Goal: Feedback & Contribution: Contribute content

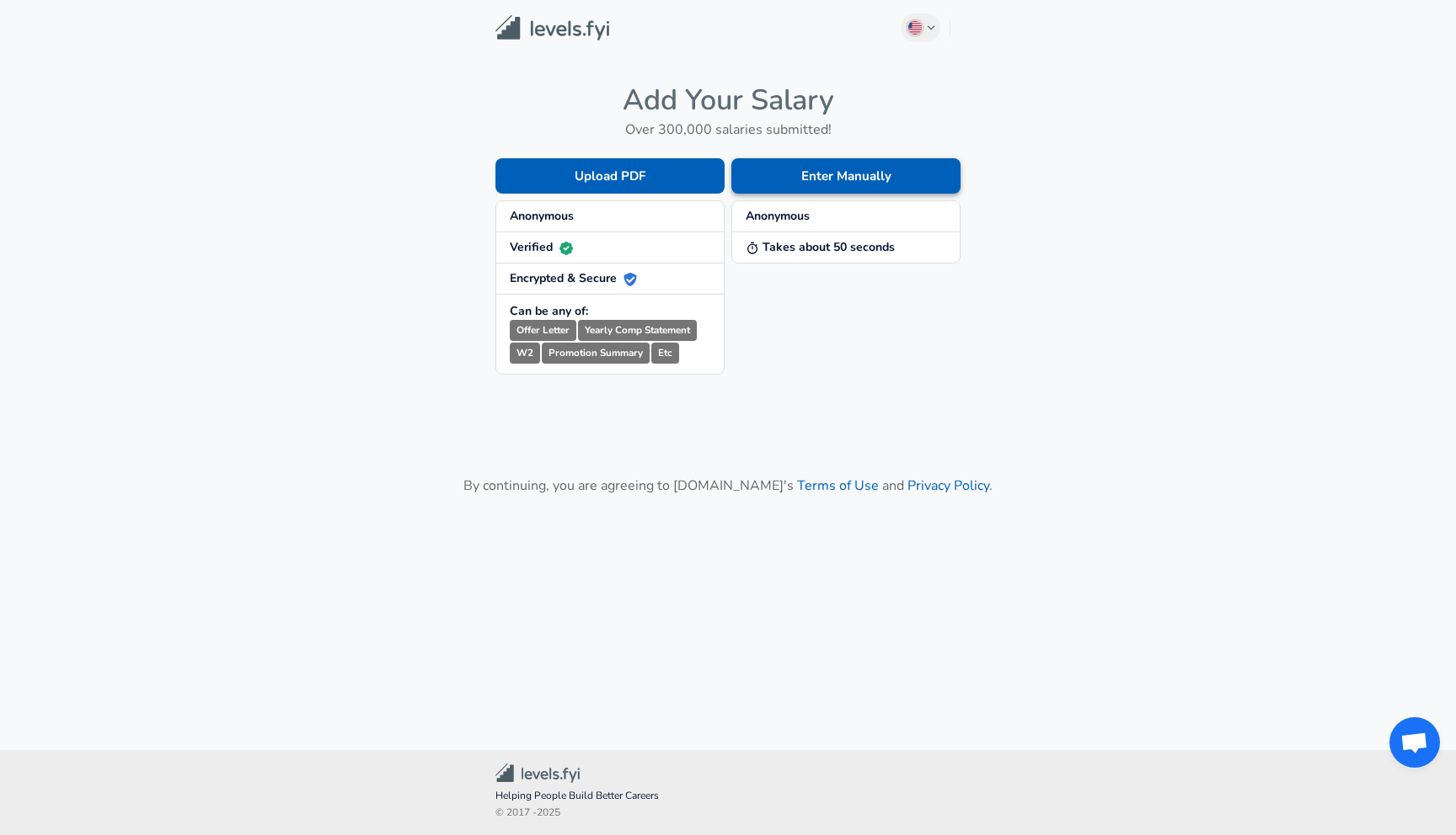
click at [825, 171] on button "Enter Manually" at bounding box center [846, 176] width 229 height 35
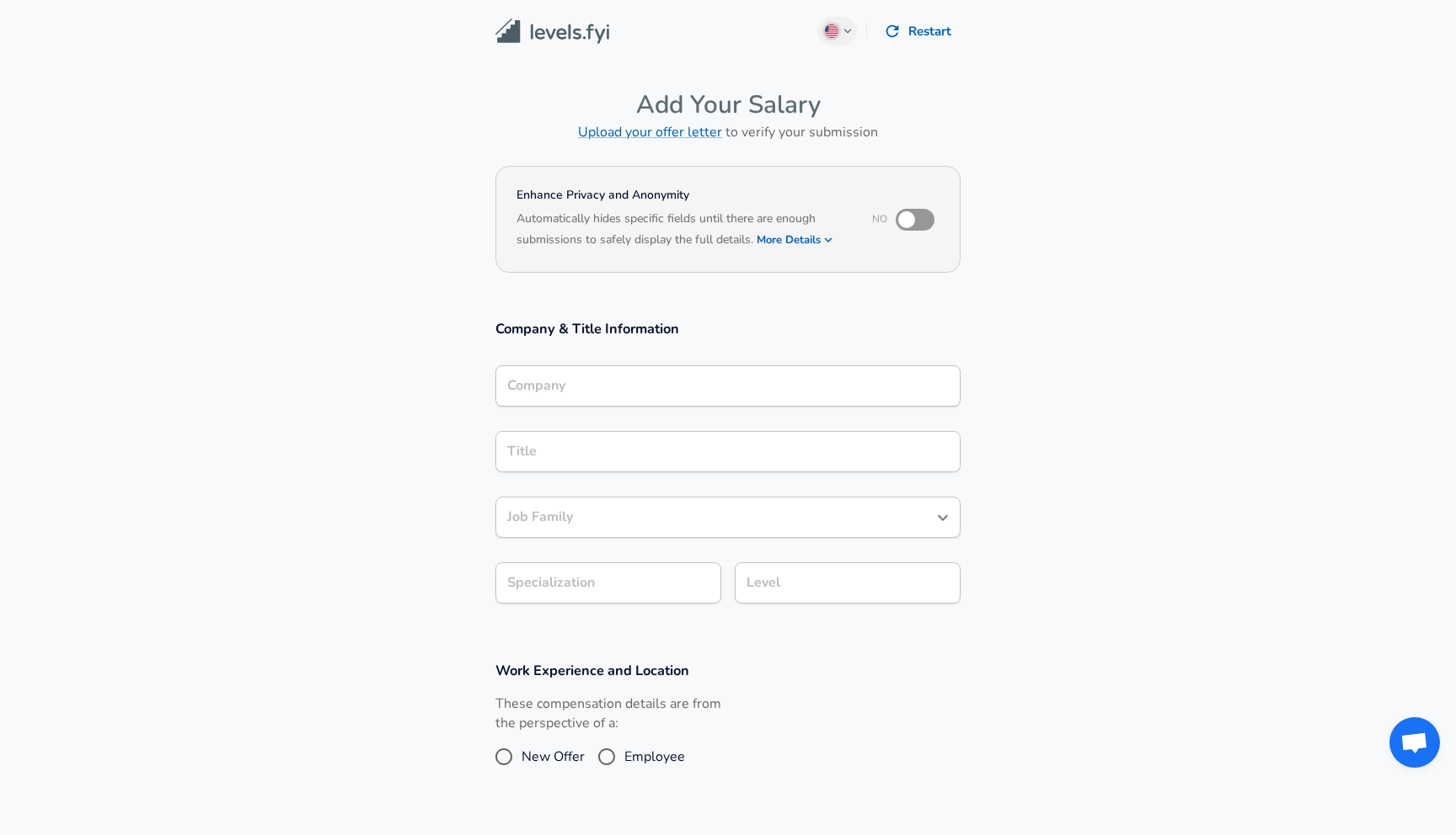
click at [604, 395] on div "Company" at bounding box center [728, 386] width 465 height 41
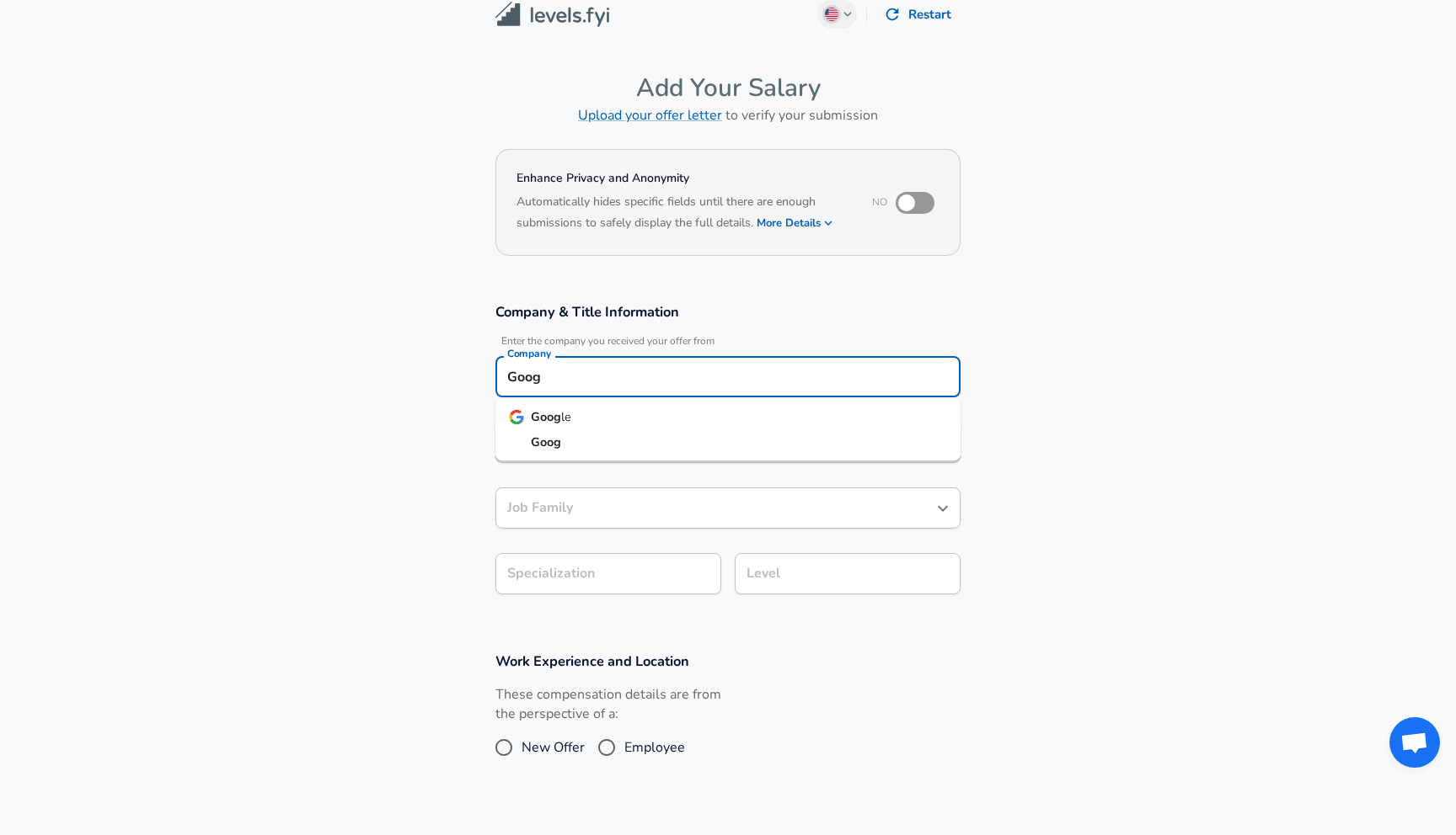
click at [586, 417] on li "Goog le" at bounding box center [728, 418] width 465 height 25
type input "Google"
click at [582, 436] on input "Title" at bounding box center [728, 443] width 449 height 26
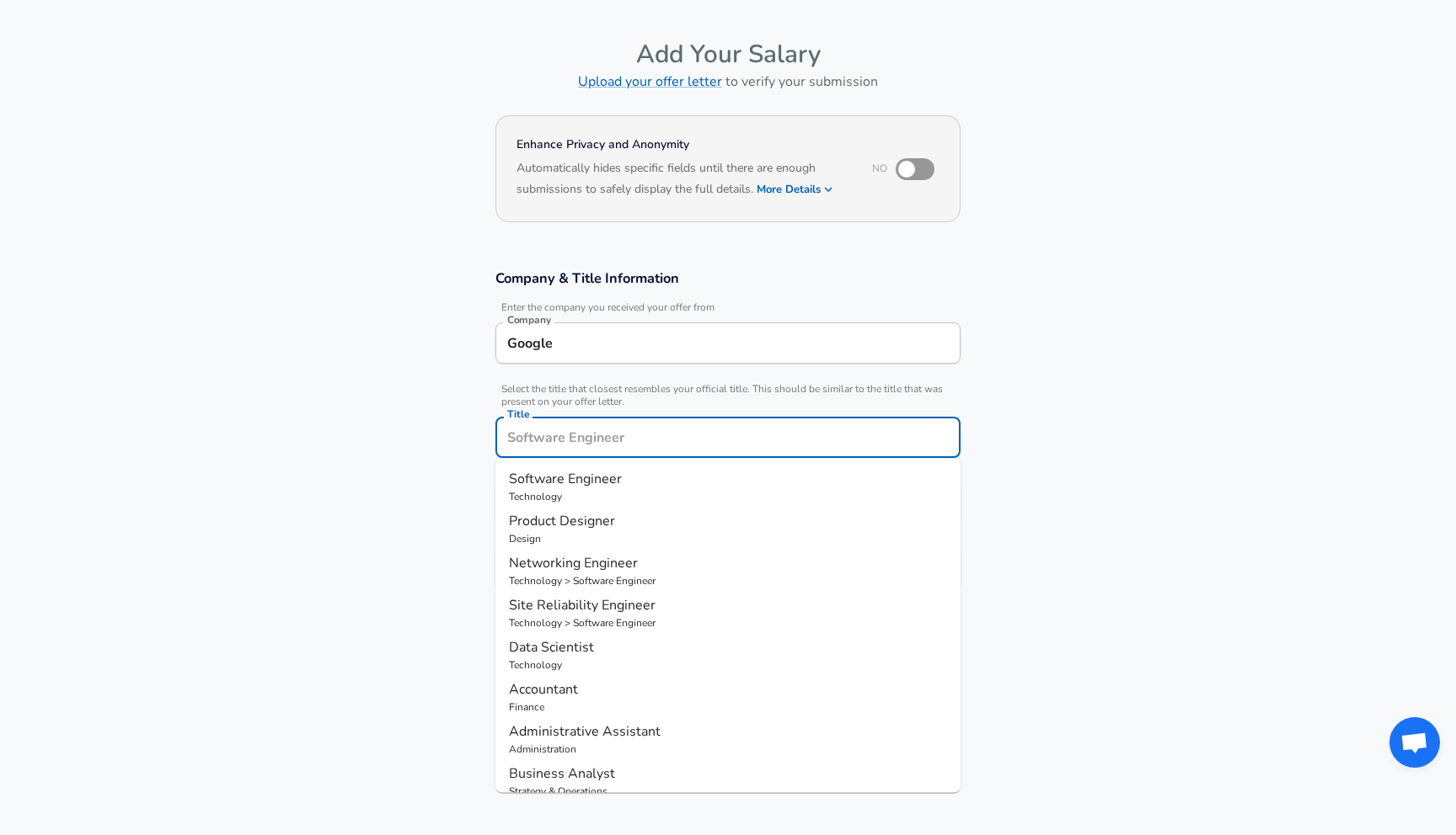
click at [583, 489] on p "Technology" at bounding box center [728, 497] width 438 height 15
type input "Software Engineer"
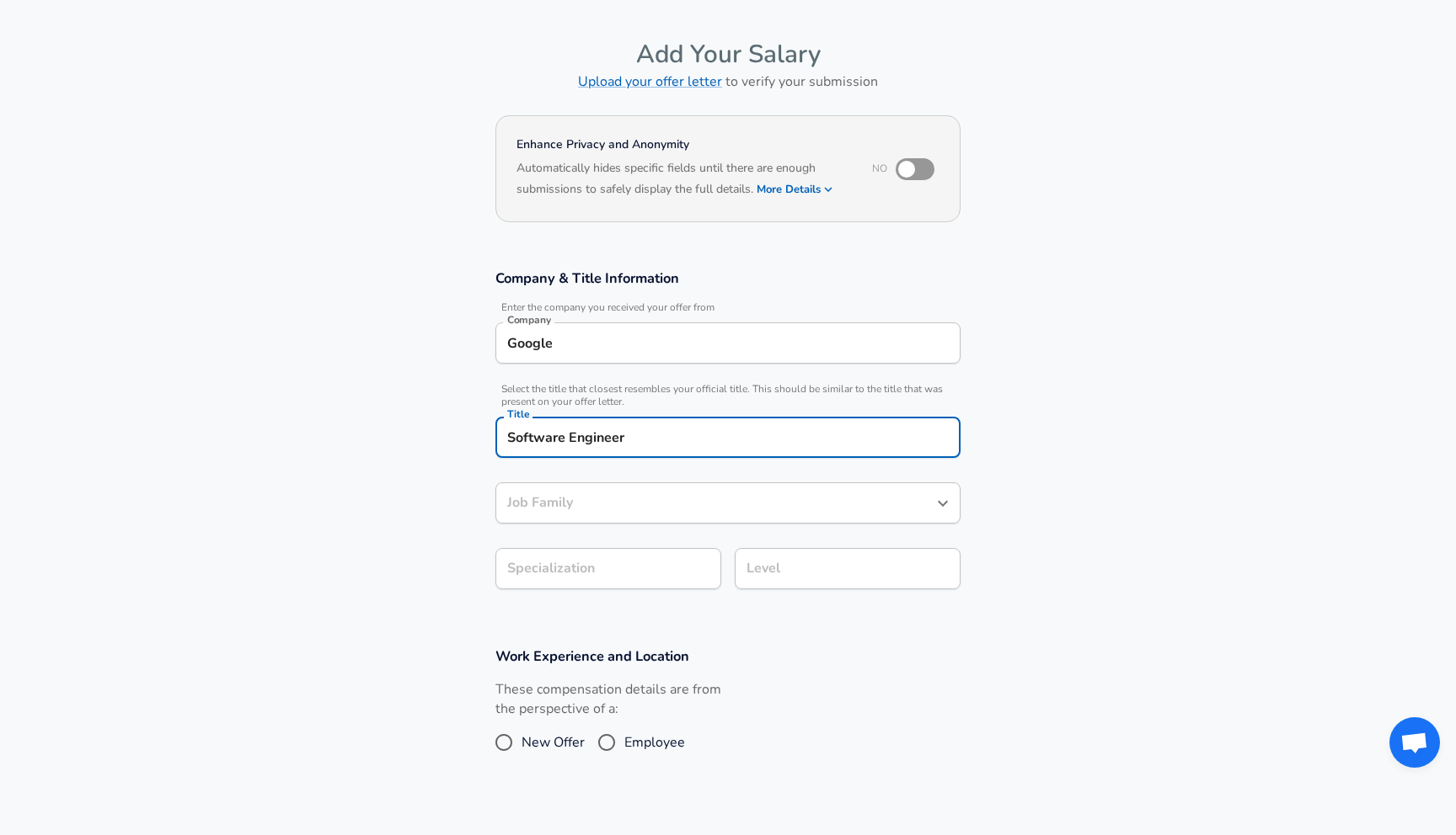
type input "Software Engineer"
click at [610, 578] on body "English ([GEOGRAPHIC_DATA]) Change Restart Add Your Salary Upload your offer le…" at bounding box center [728, 367] width 1456 height 835
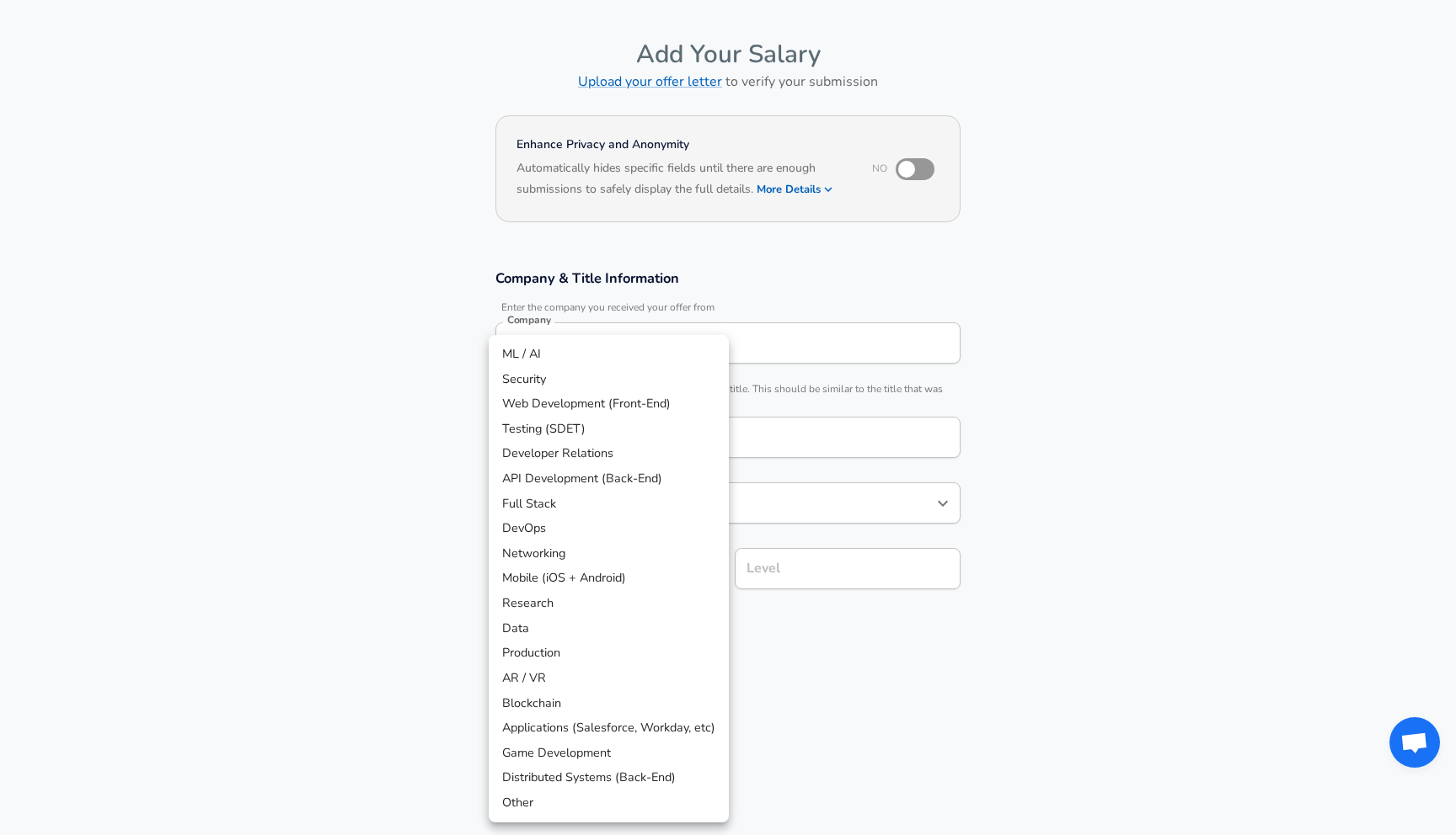
scroll to position [101, 0]
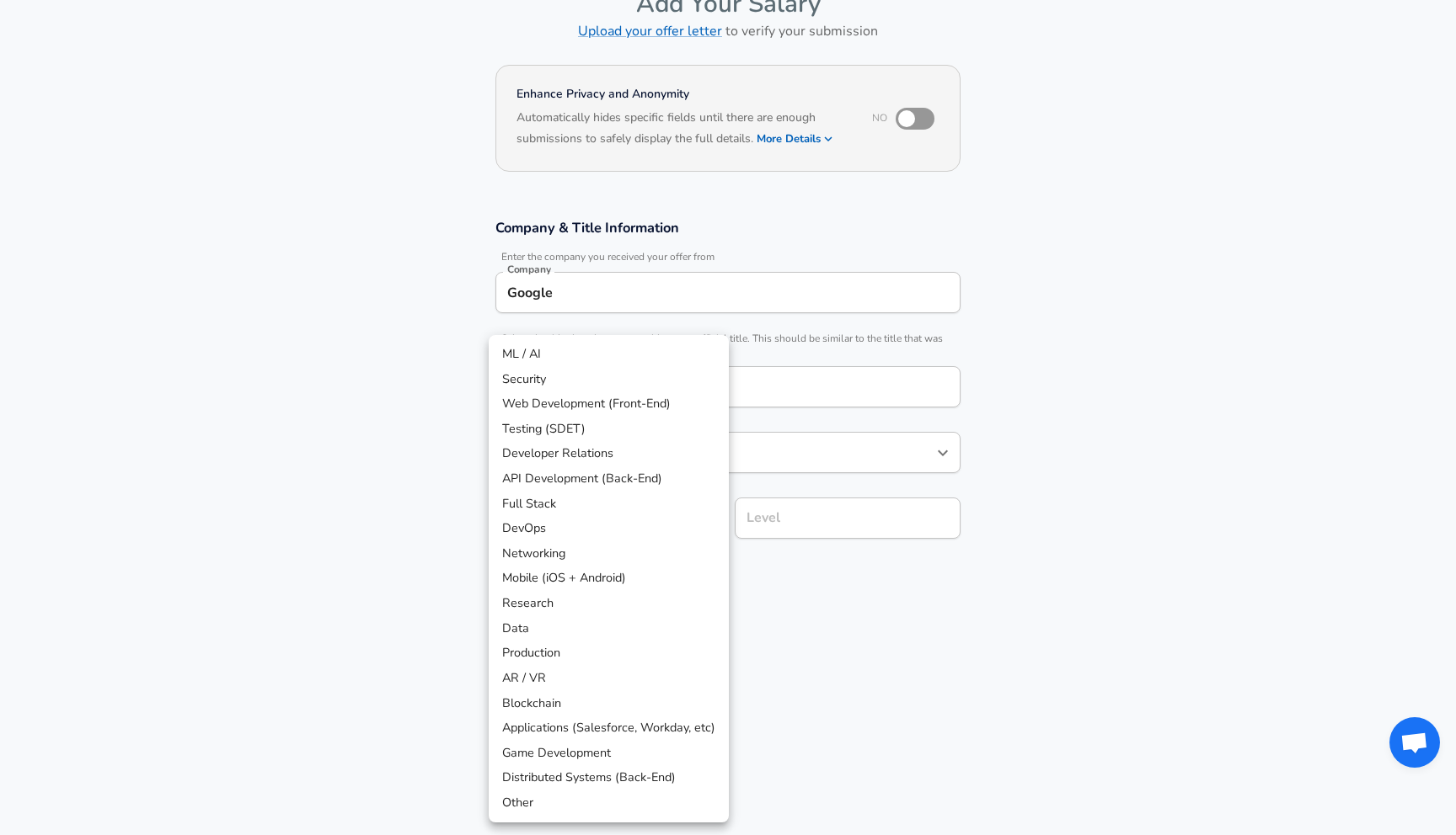
click at [595, 362] on li "ML / AI" at bounding box center [608, 354] width 240 height 25
type input "ML / AI"
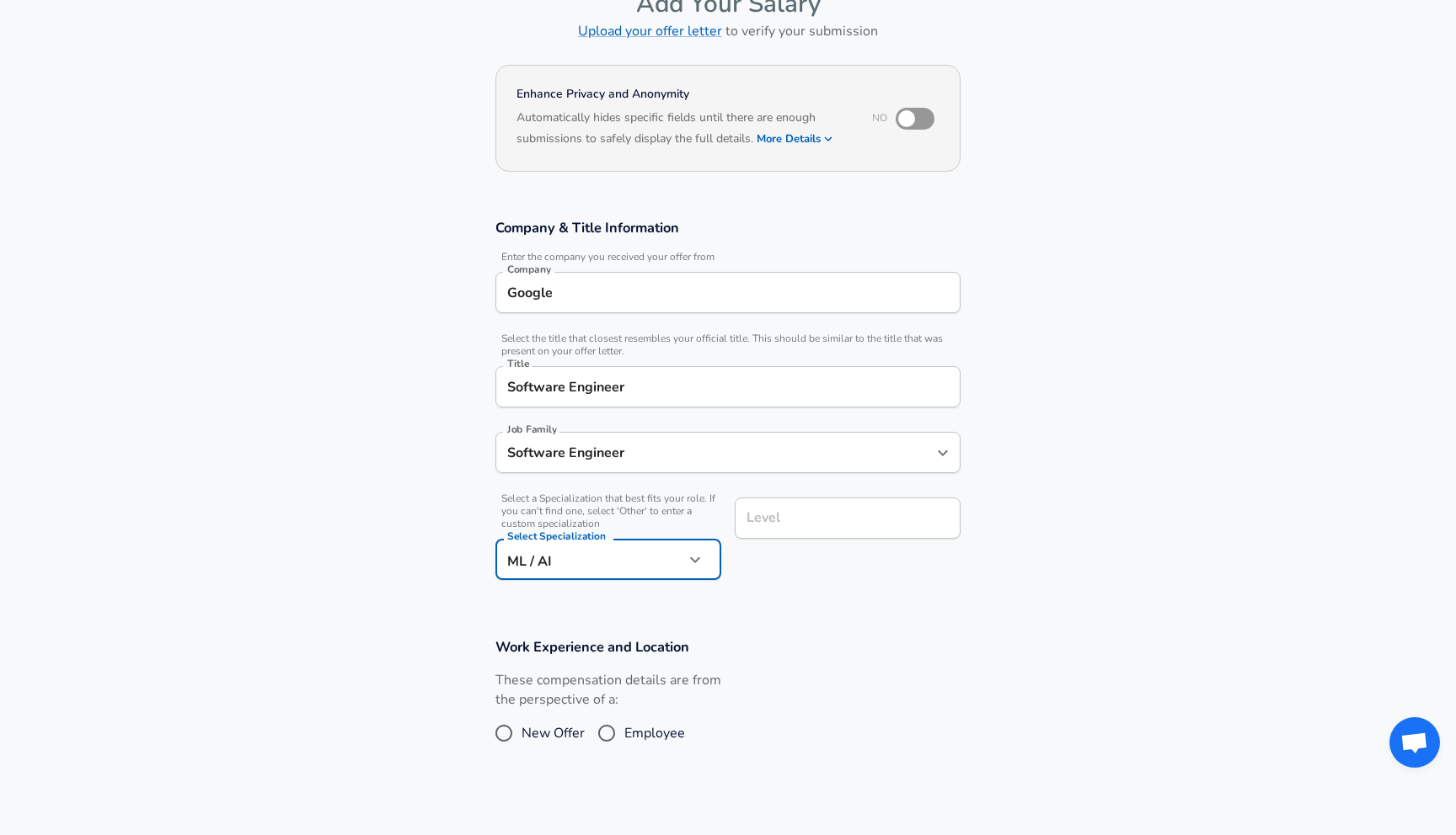
click at [770, 531] on div "Level" at bounding box center [848, 518] width 226 height 41
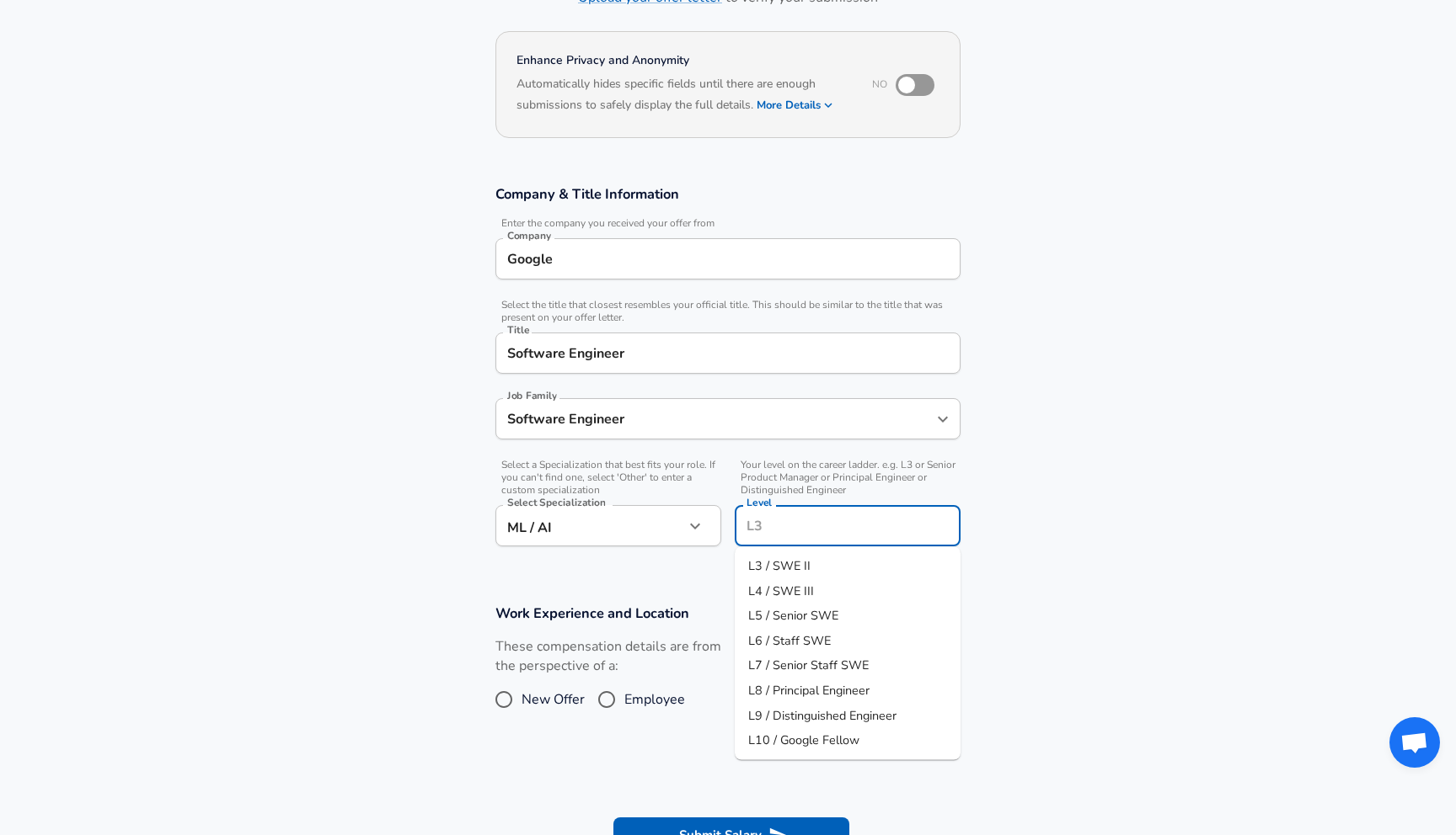
click at [791, 641] on span "L6 / Staff SWE" at bounding box center [789, 640] width 83 height 17
type input "L6 / Staff SWE"
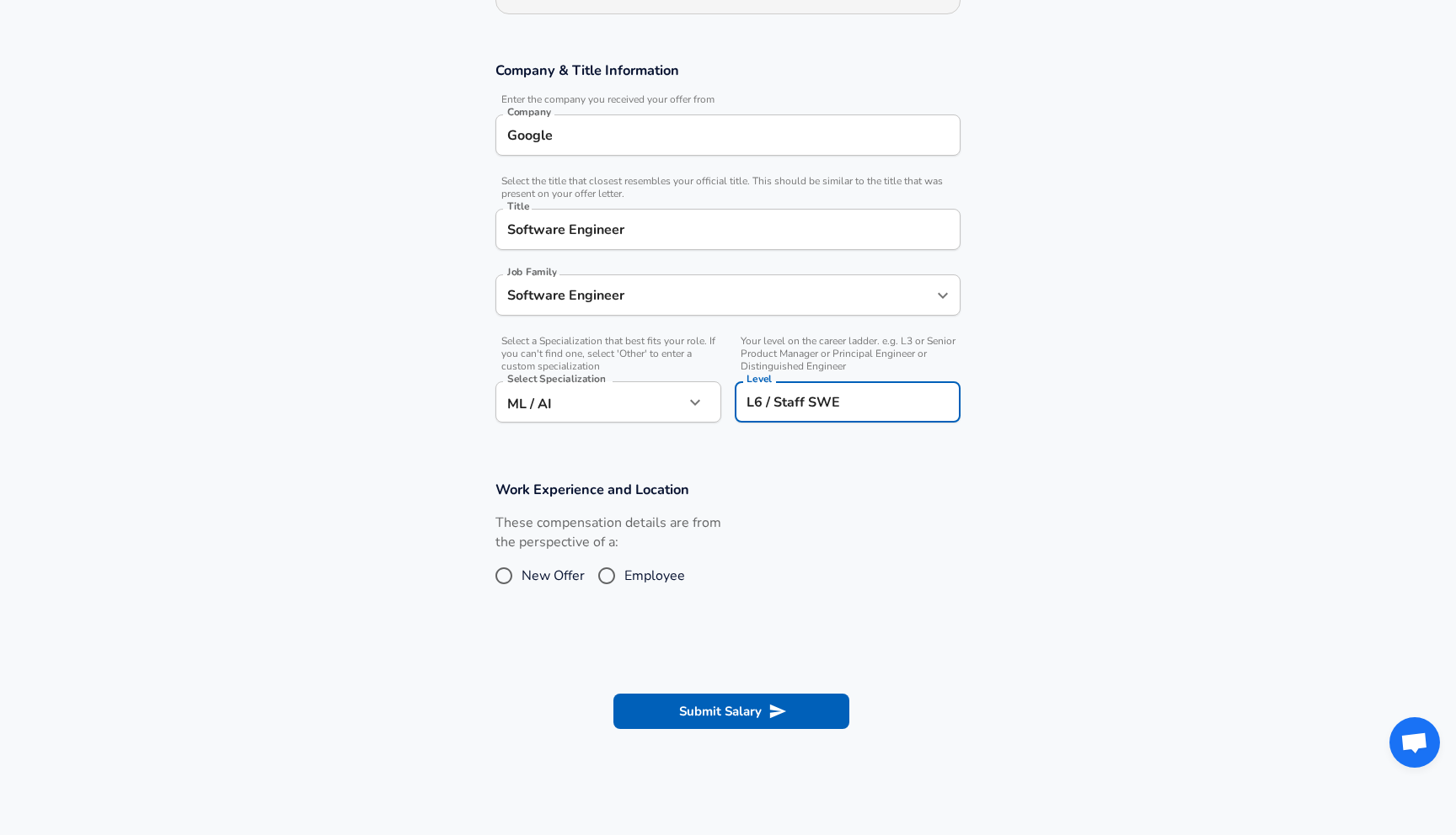
scroll to position [259, 0]
click at [607, 572] on input "Employee" at bounding box center [607, 575] width 35 height 27
radio input "true"
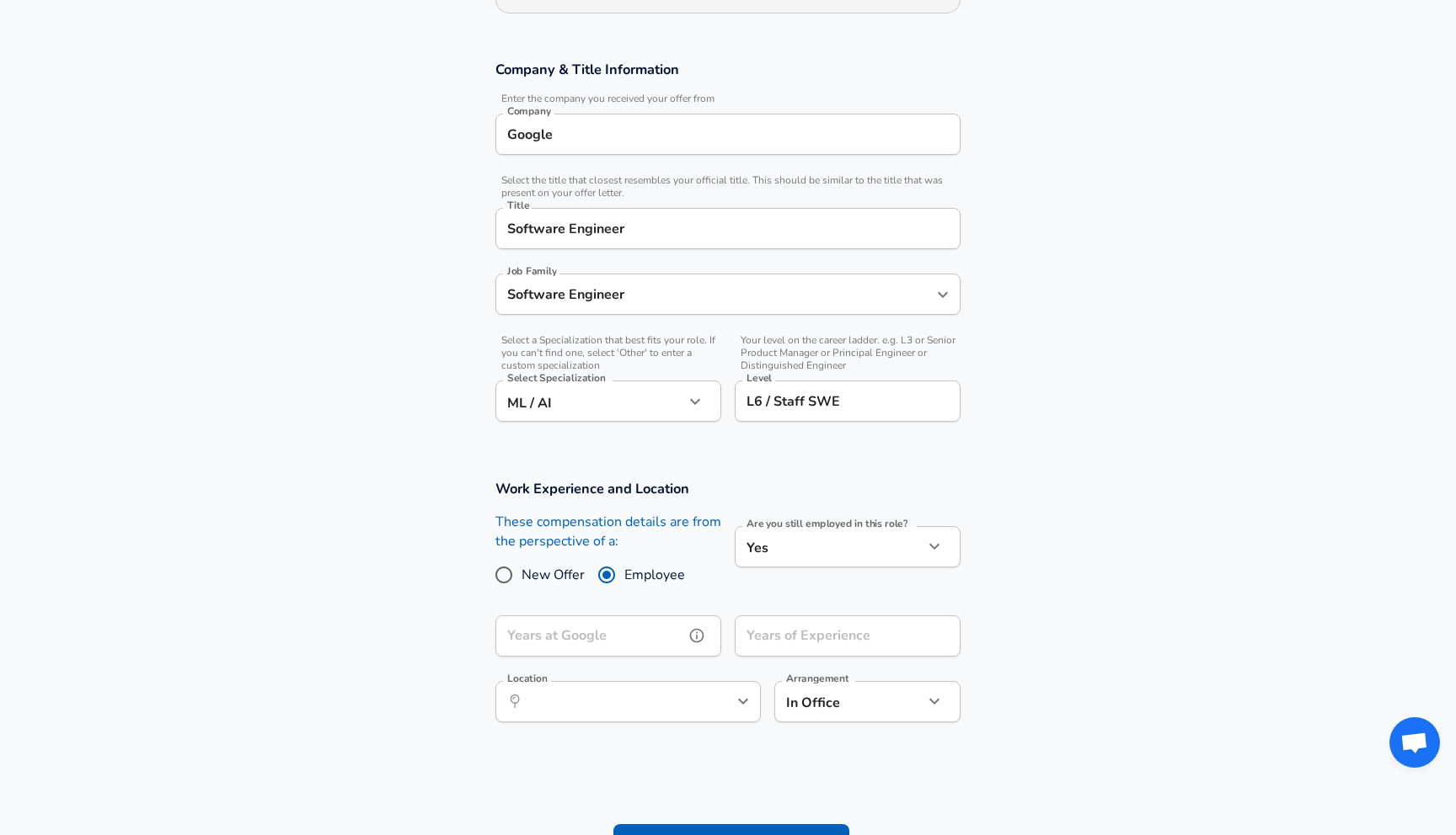
click at [614, 622] on input "Years at Google" at bounding box center [589, 636] width 189 height 41
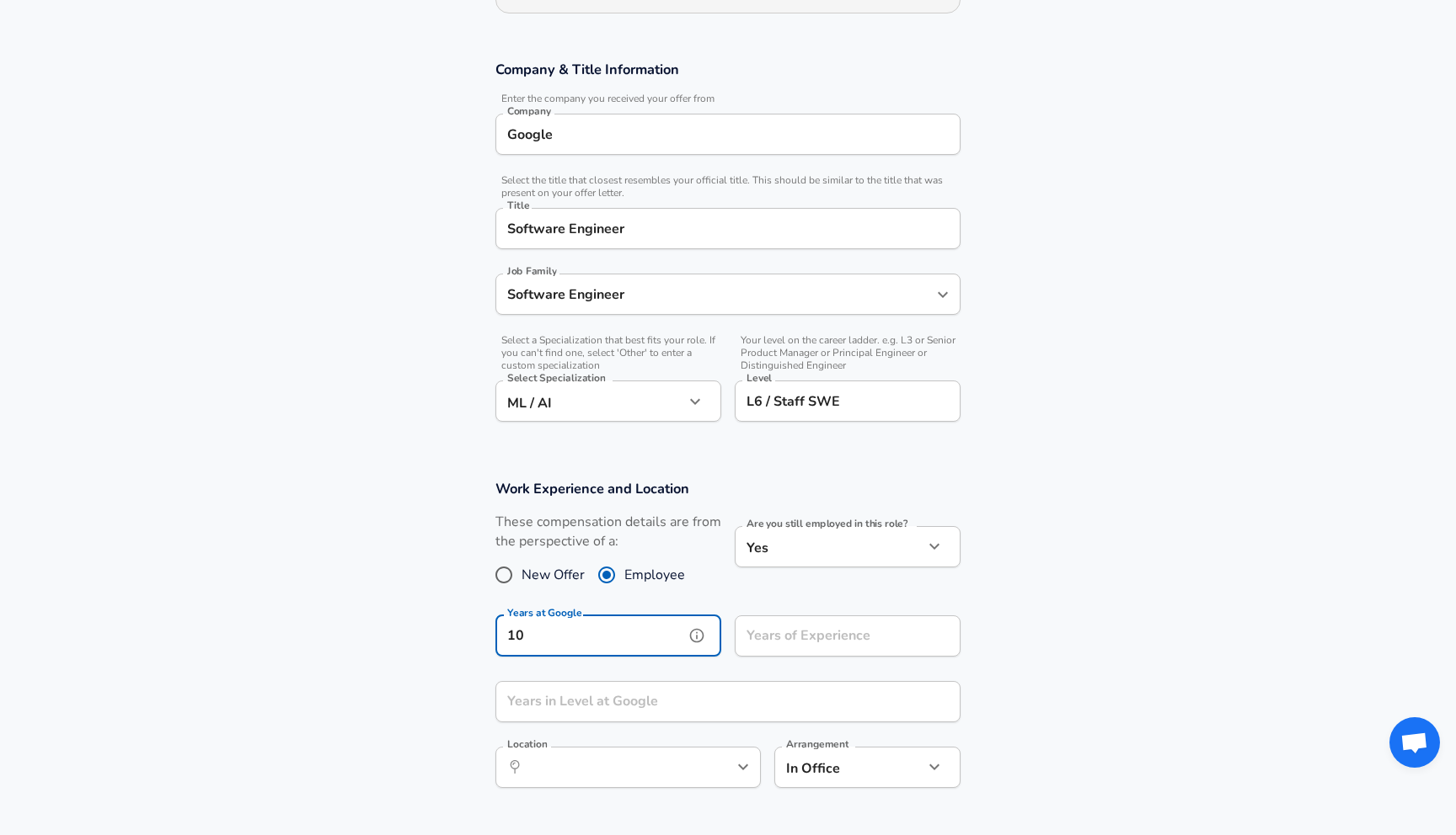
type input "10"
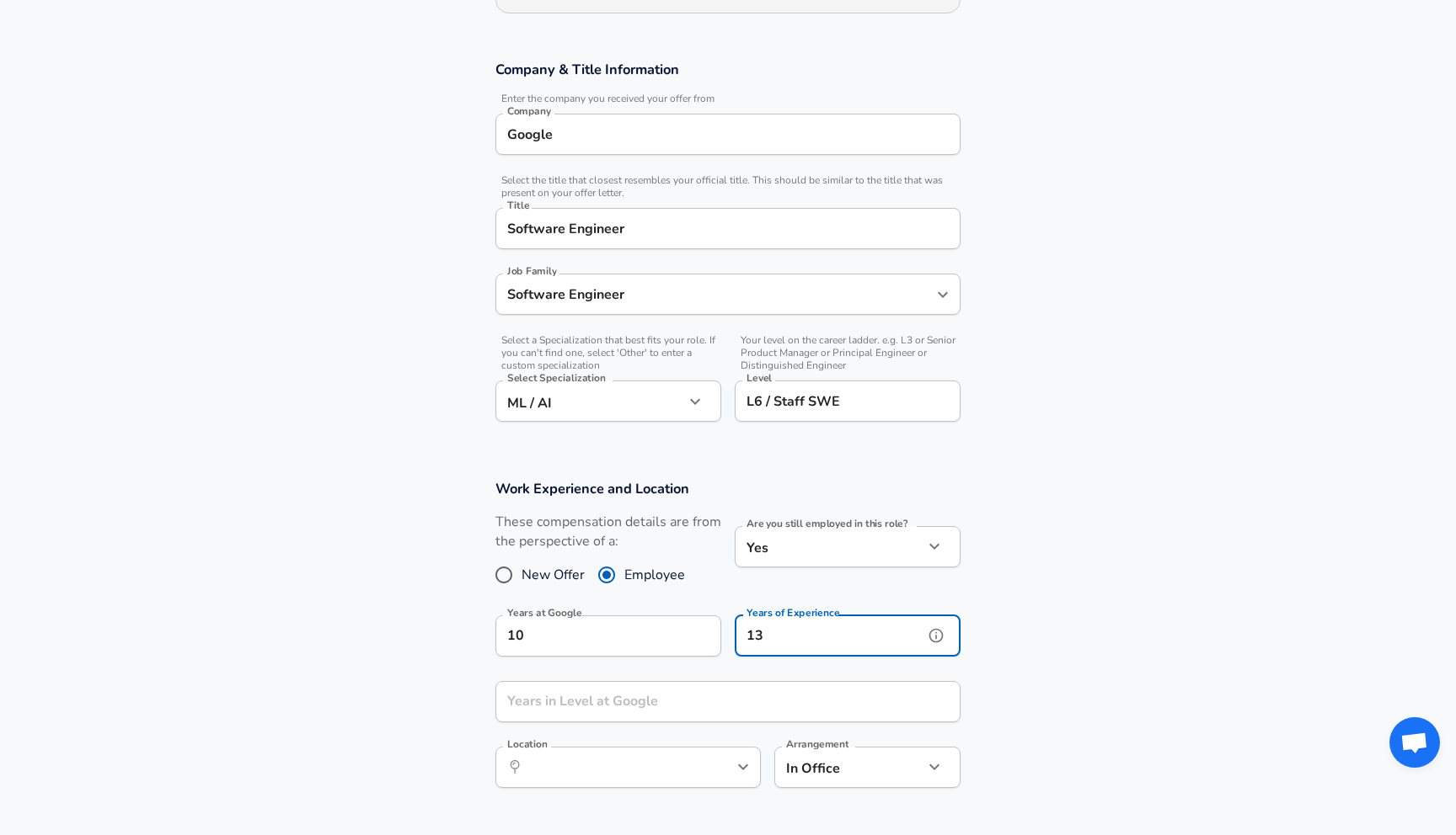
type input "13"
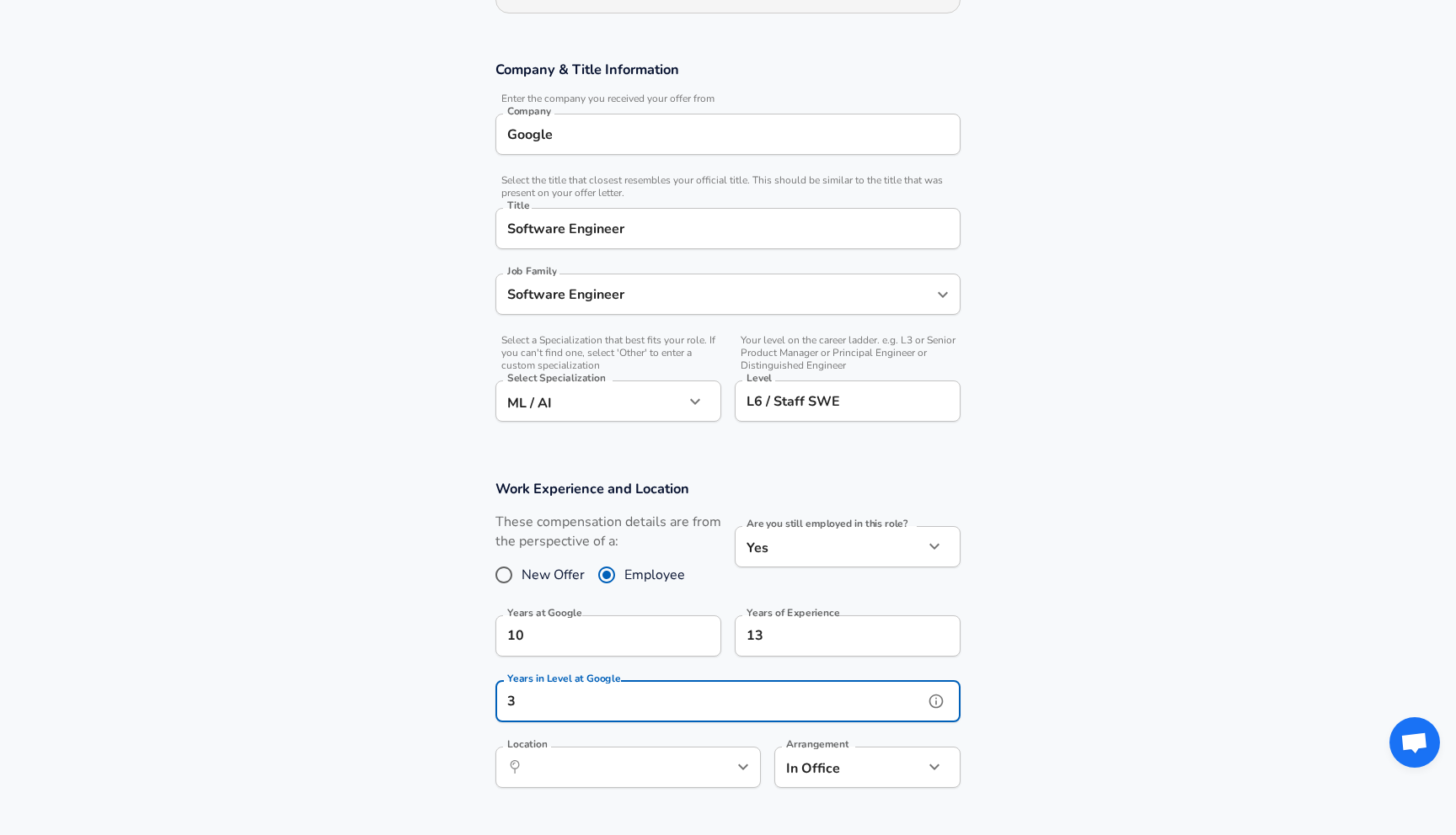
type input "3"
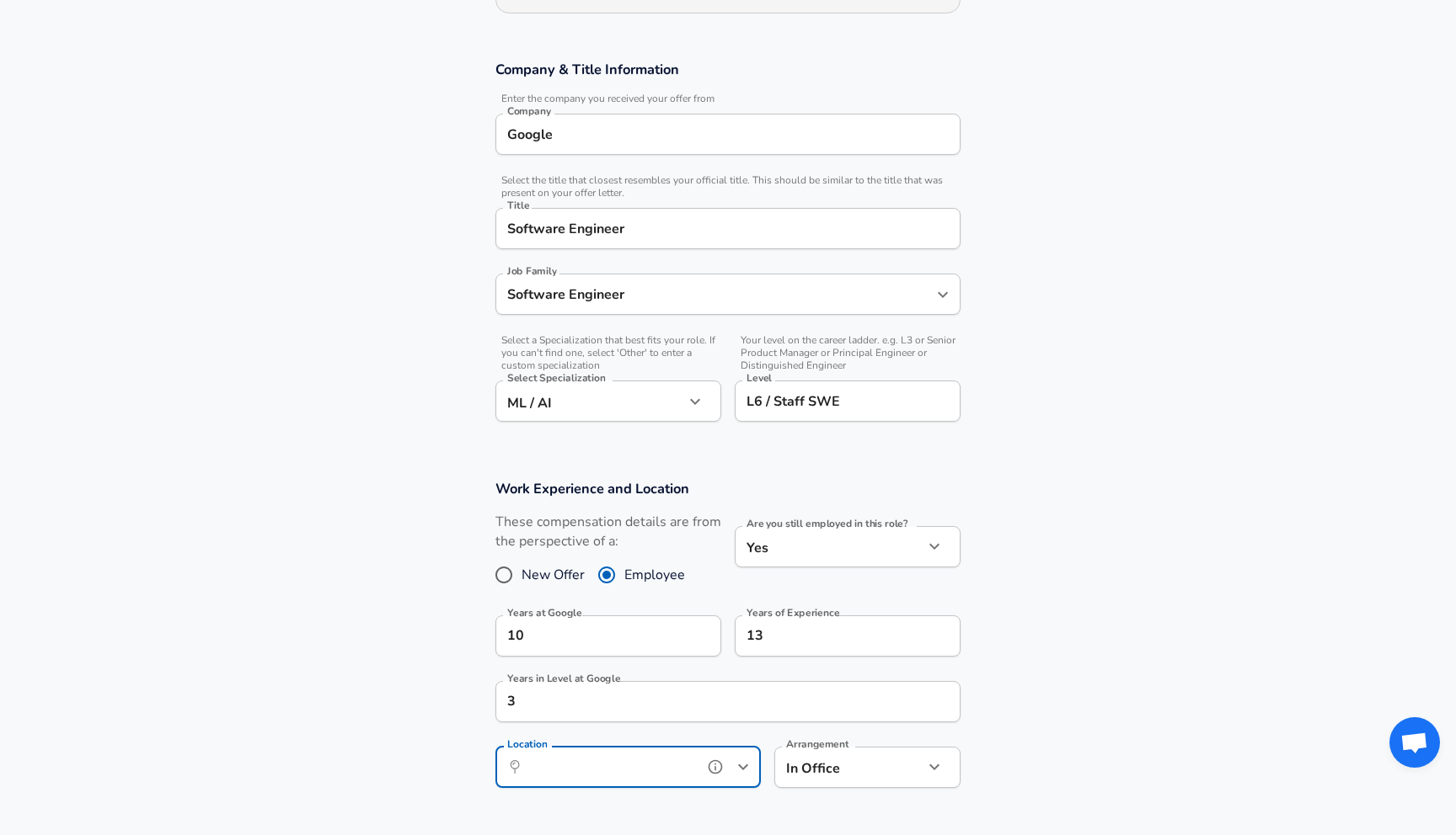
click at [751, 769] on icon "Open" at bounding box center [743, 767] width 20 height 20
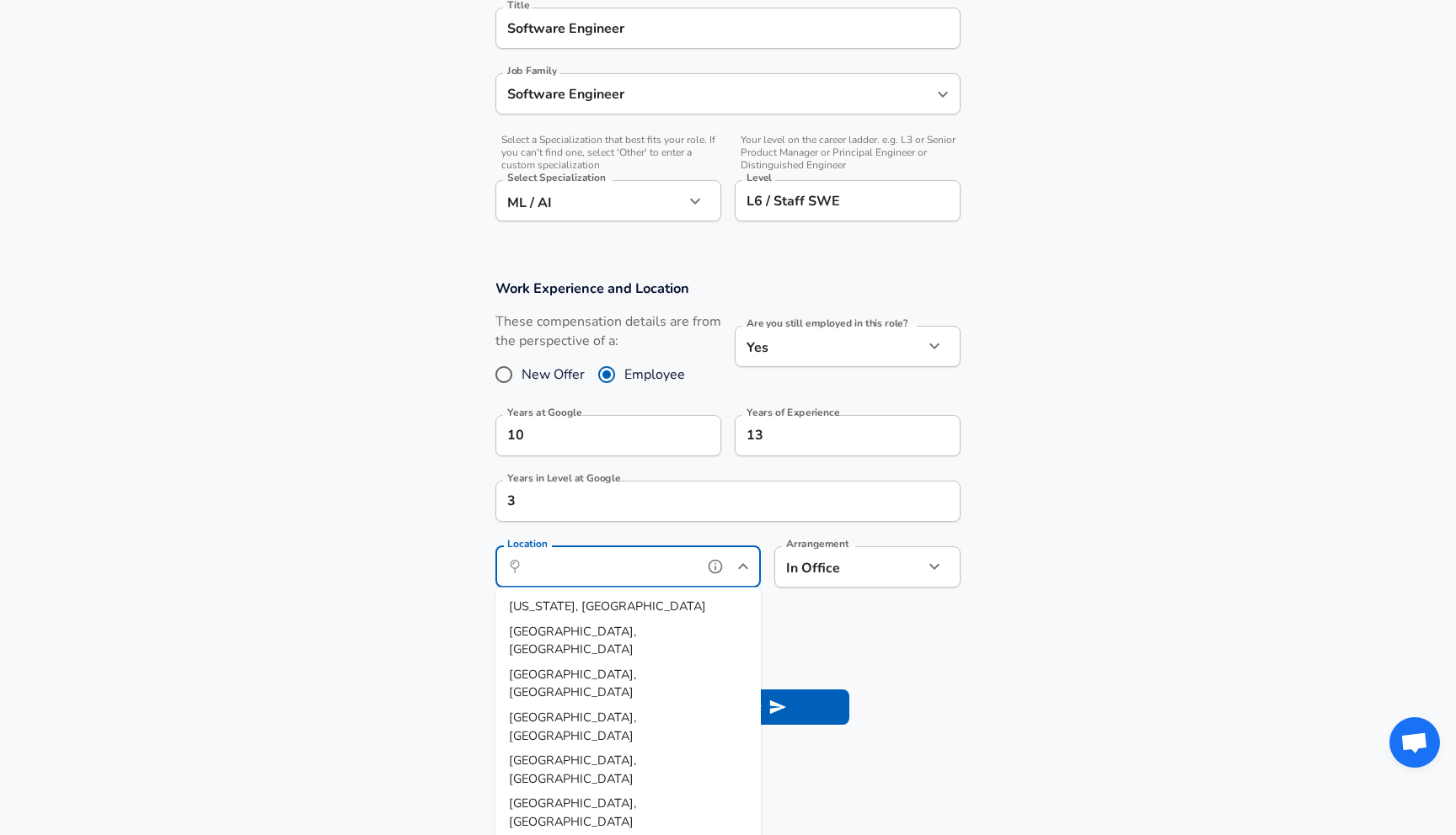
scroll to position [476, 0]
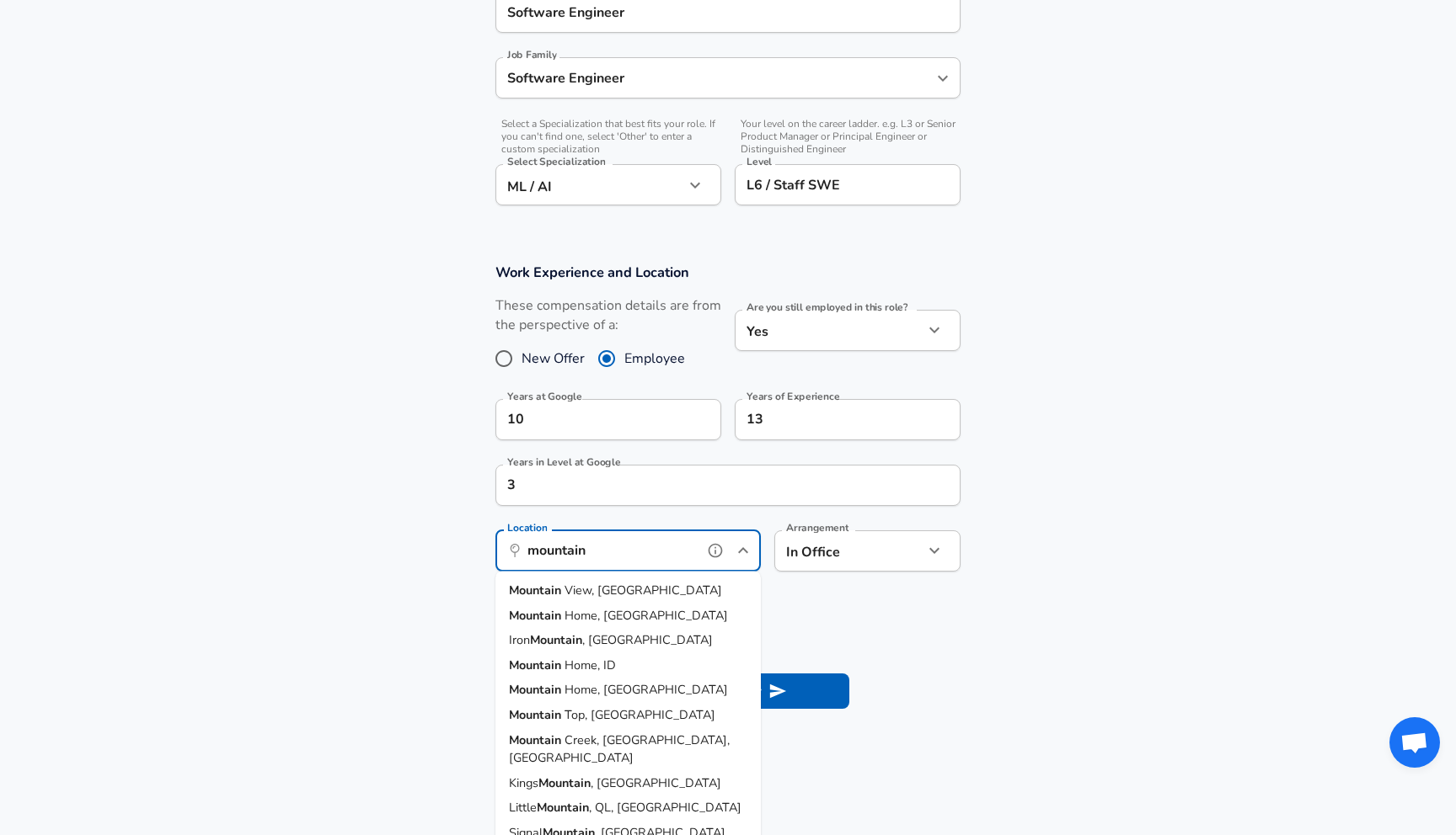
click at [563, 588] on strong "Mountain" at bounding box center [537, 590] width 56 height 17
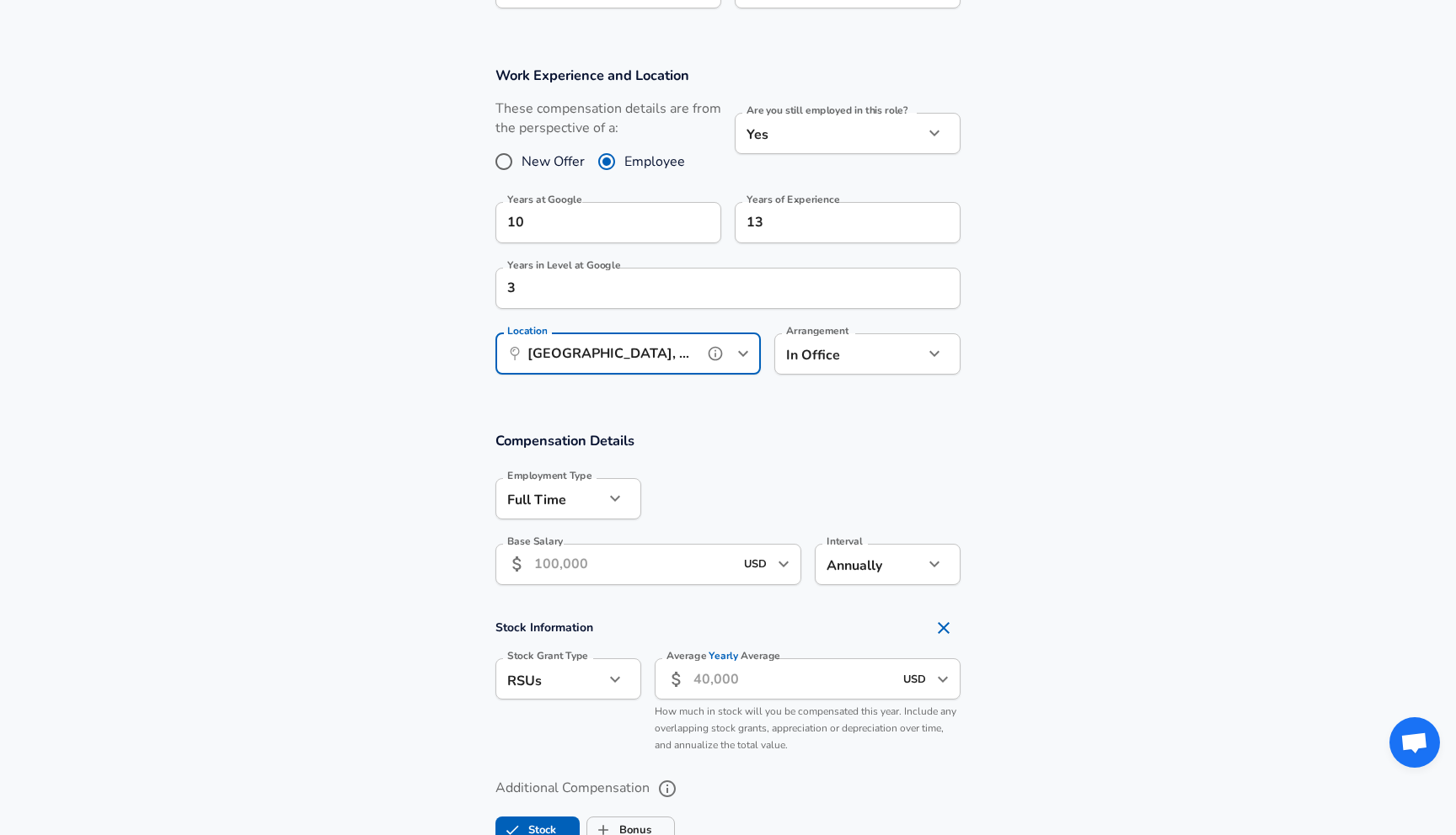
scroll to position [690, 0]
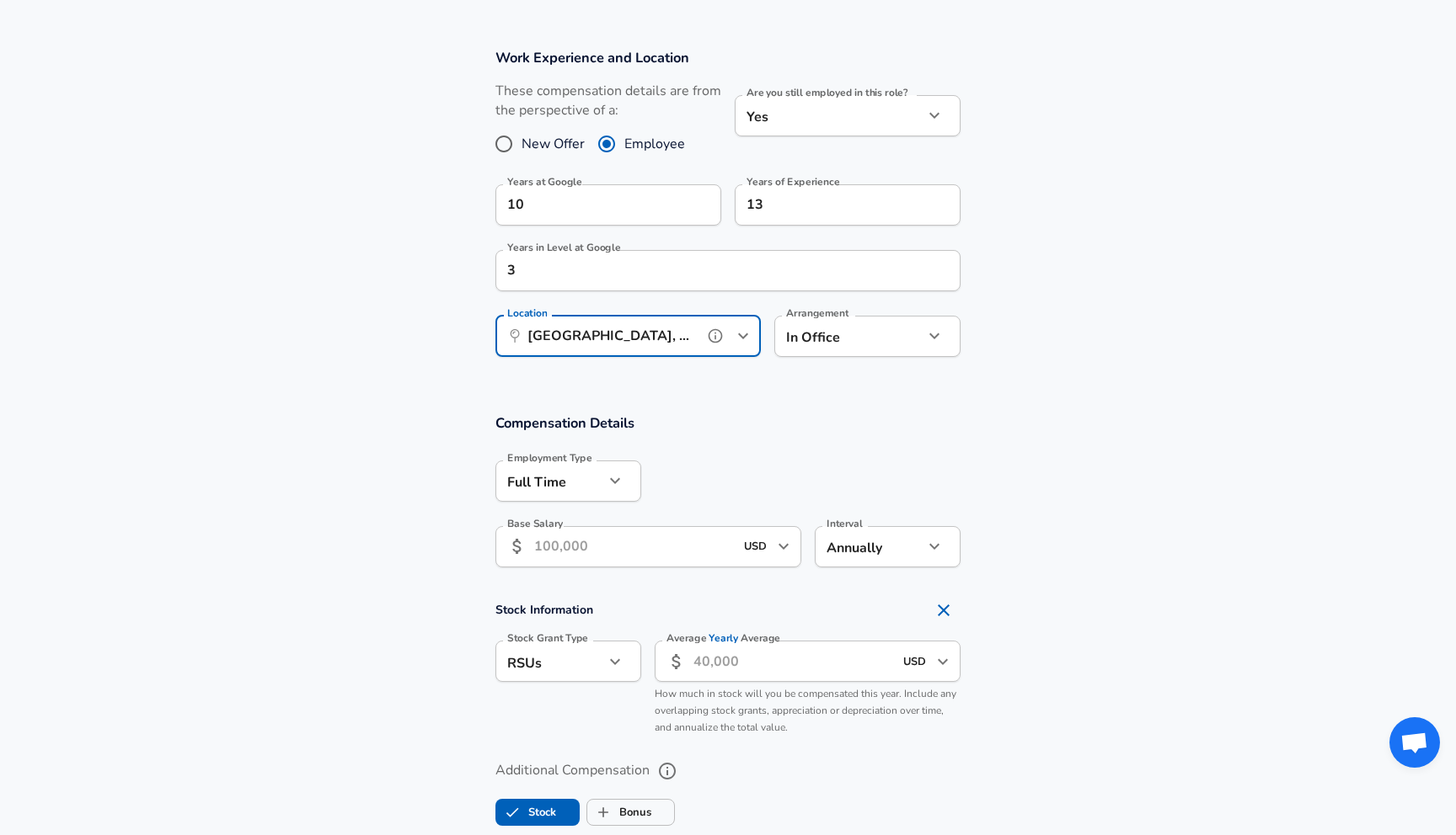
type input "[GEOGRAPHIC_DATA], [GEOGRAPHIC_DATA]"
click at [661, 555] on input "Base Salary" at bounding box center [634, 547] width 200 height 41
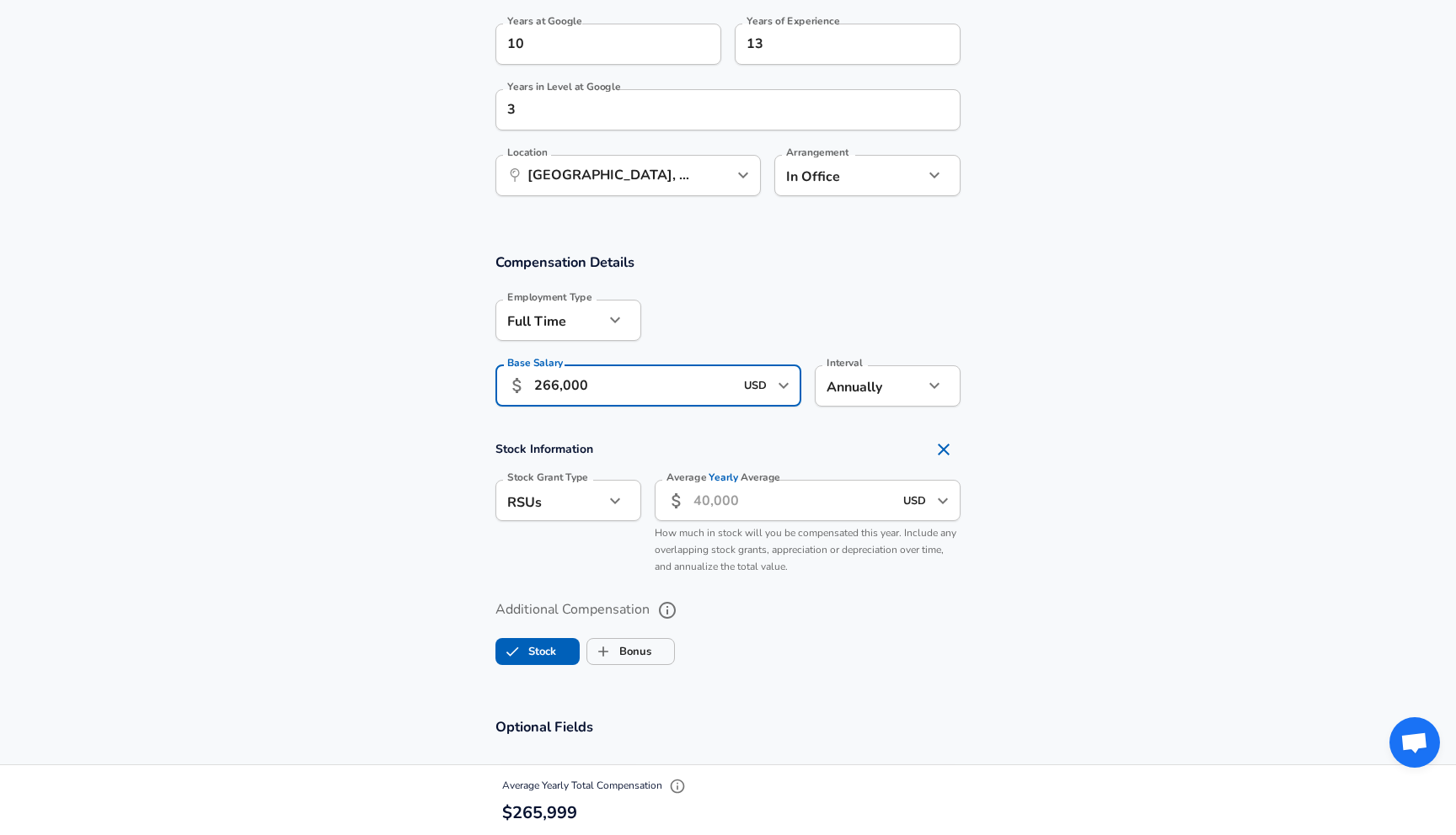
scroll to position [863, 0]
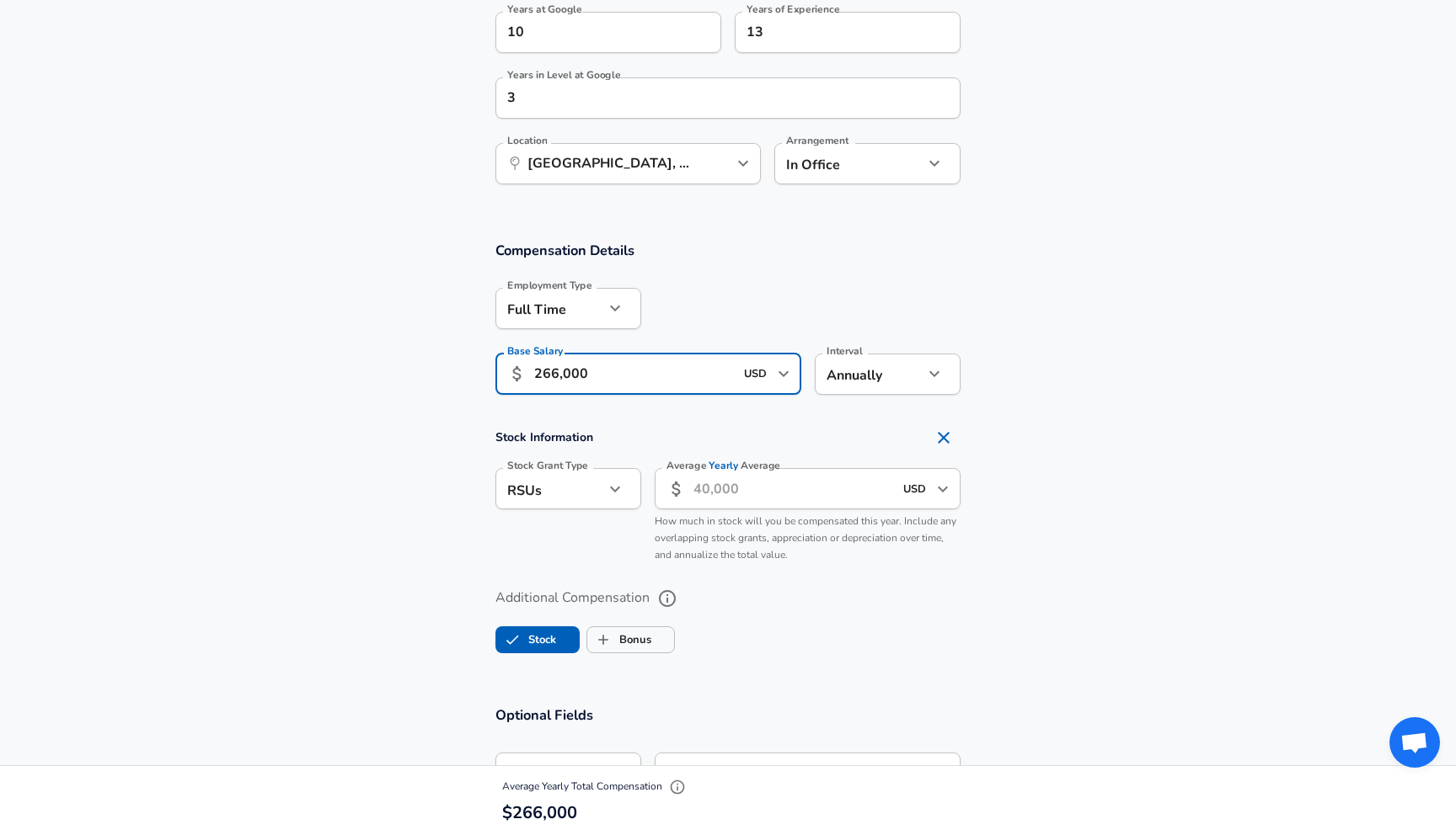
type input "266,000"
click at [625, 489] on icon "button" at bounding box center [615, 489] width 20 height 20
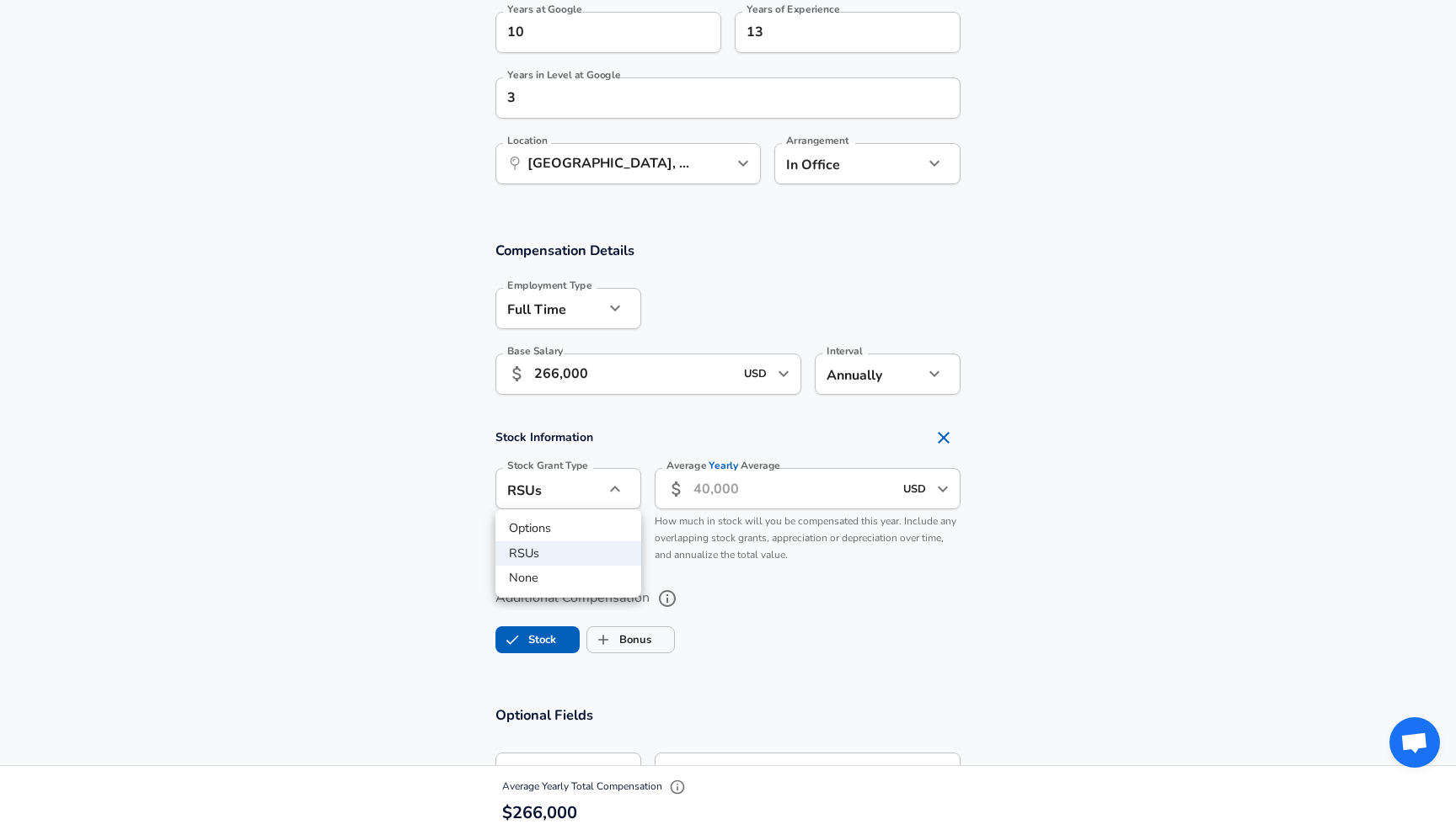
click at [625, 489] on div at bounding box center [728, 418] width 1456 height 835
click at [749, 488] on input "Average Yearly Average" at bounding box center [793, 488] width 200 height 41
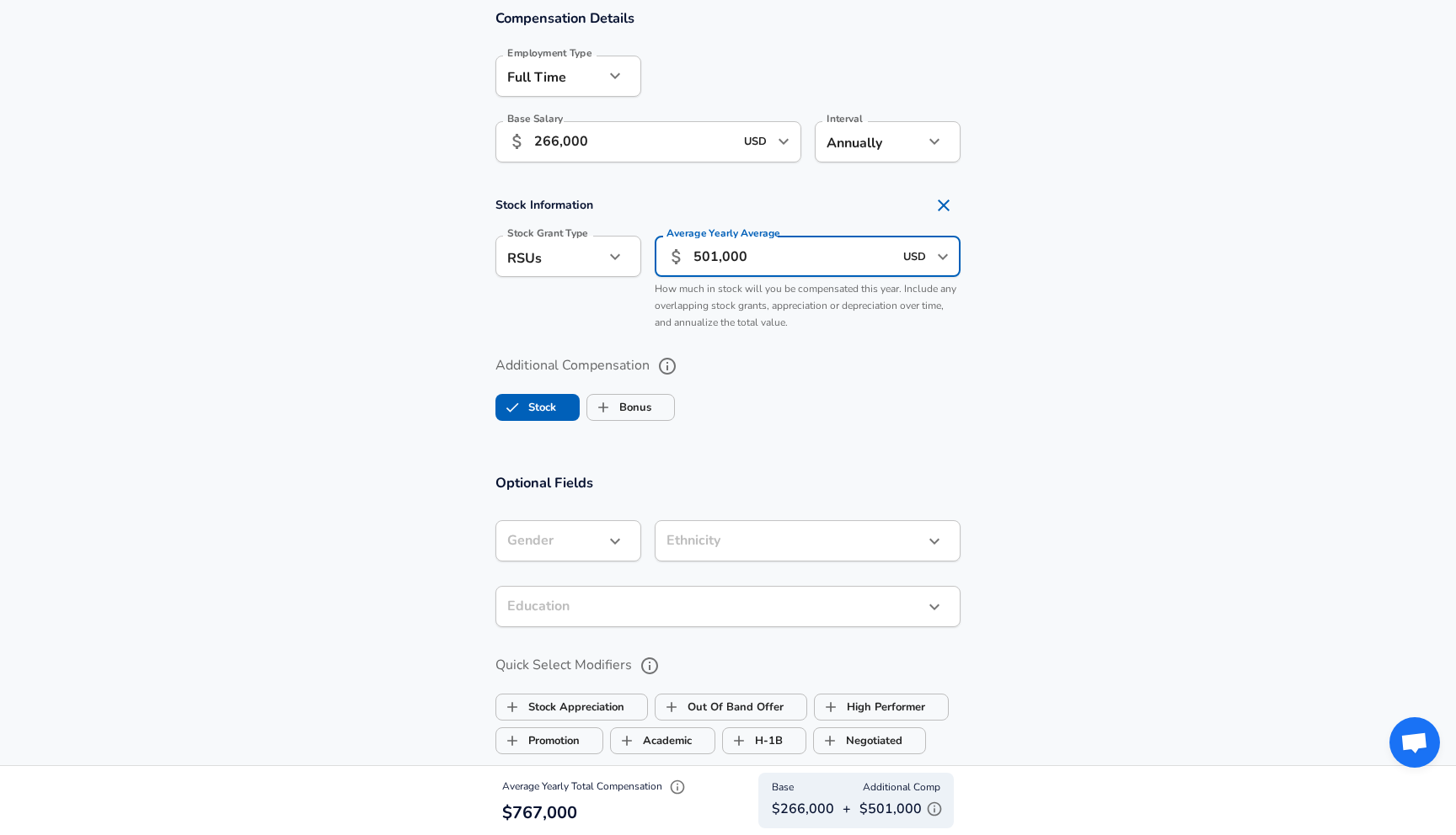
scroll to position [1096, 0]
type input "501,000"
click at [647, 412] on label "Bonus" at bounding box center [619, 406] width 64 height 32
checkbox input "true"
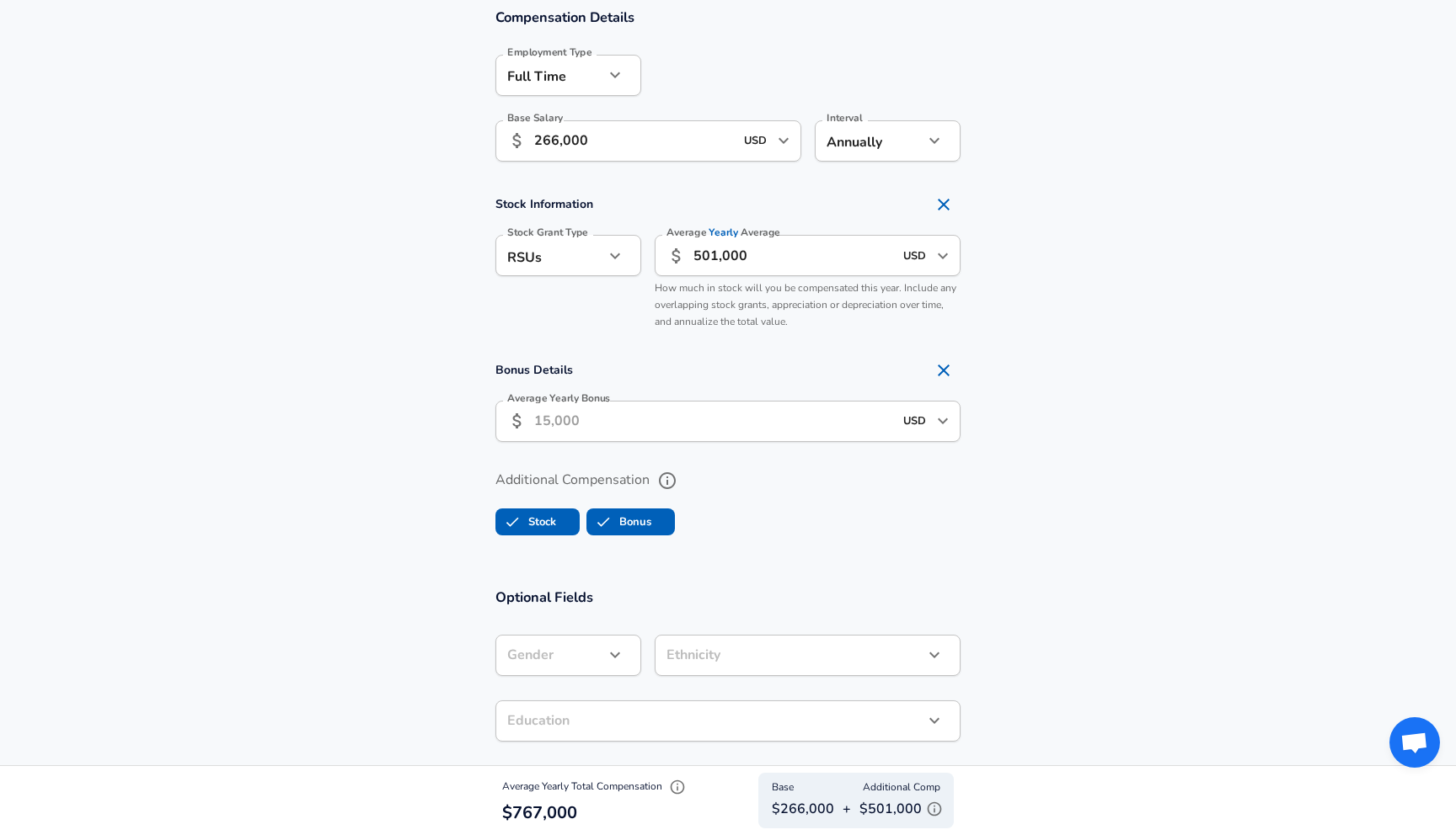
scroll to position [0, 0]
click at [647, 422] on input "Average Yearly Bonus" at bounding box center [714, 421] width 359 height 41
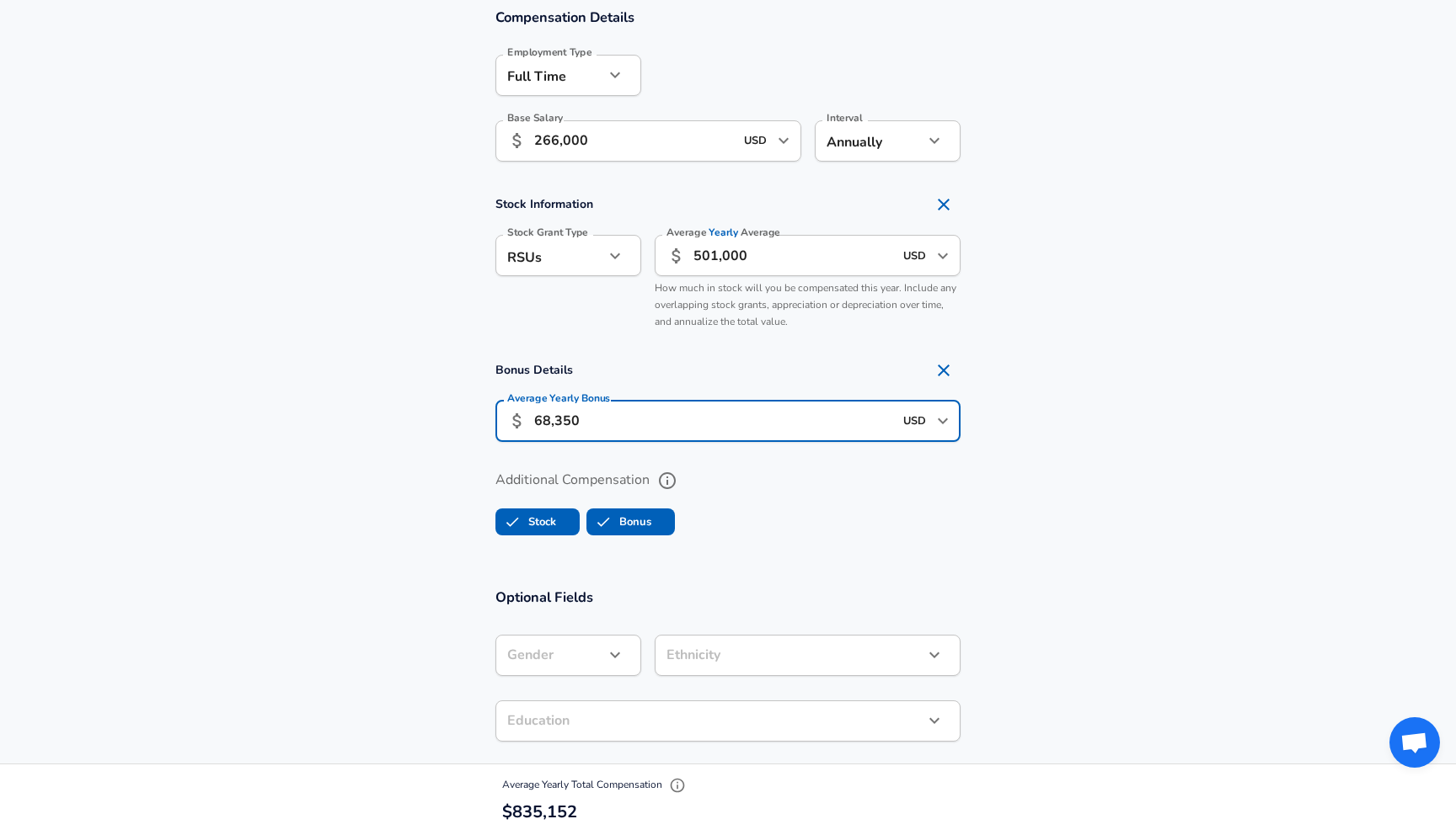
type input "68,350"
click at [388, 573] on section "Optional Fields Gender ​ Gender Ethnicity ​ Ethnicity Education ​ Education Qui…" at bounding box center [728, 846] width 1456 height 555
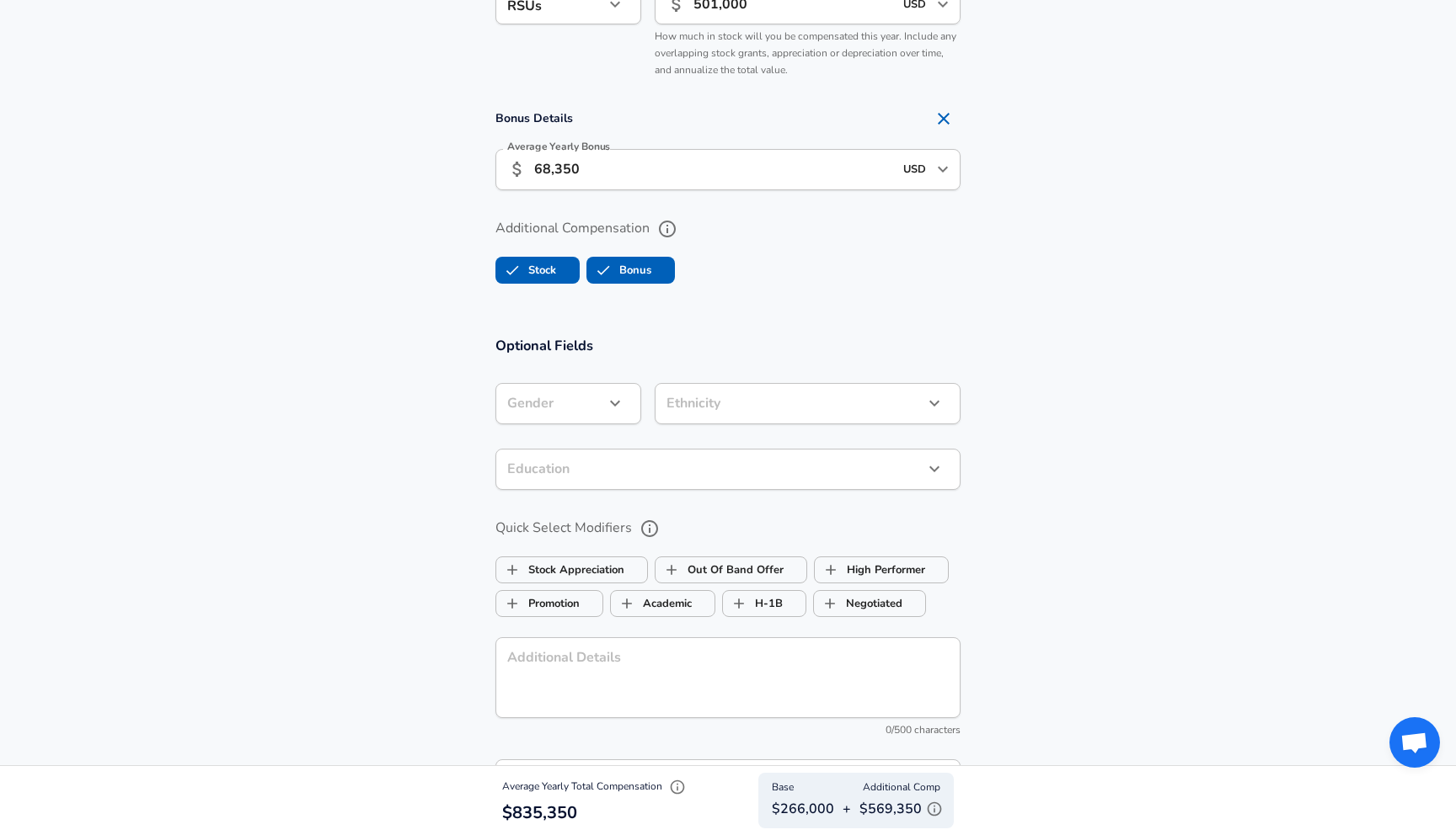
scroll to position [1387, 0]
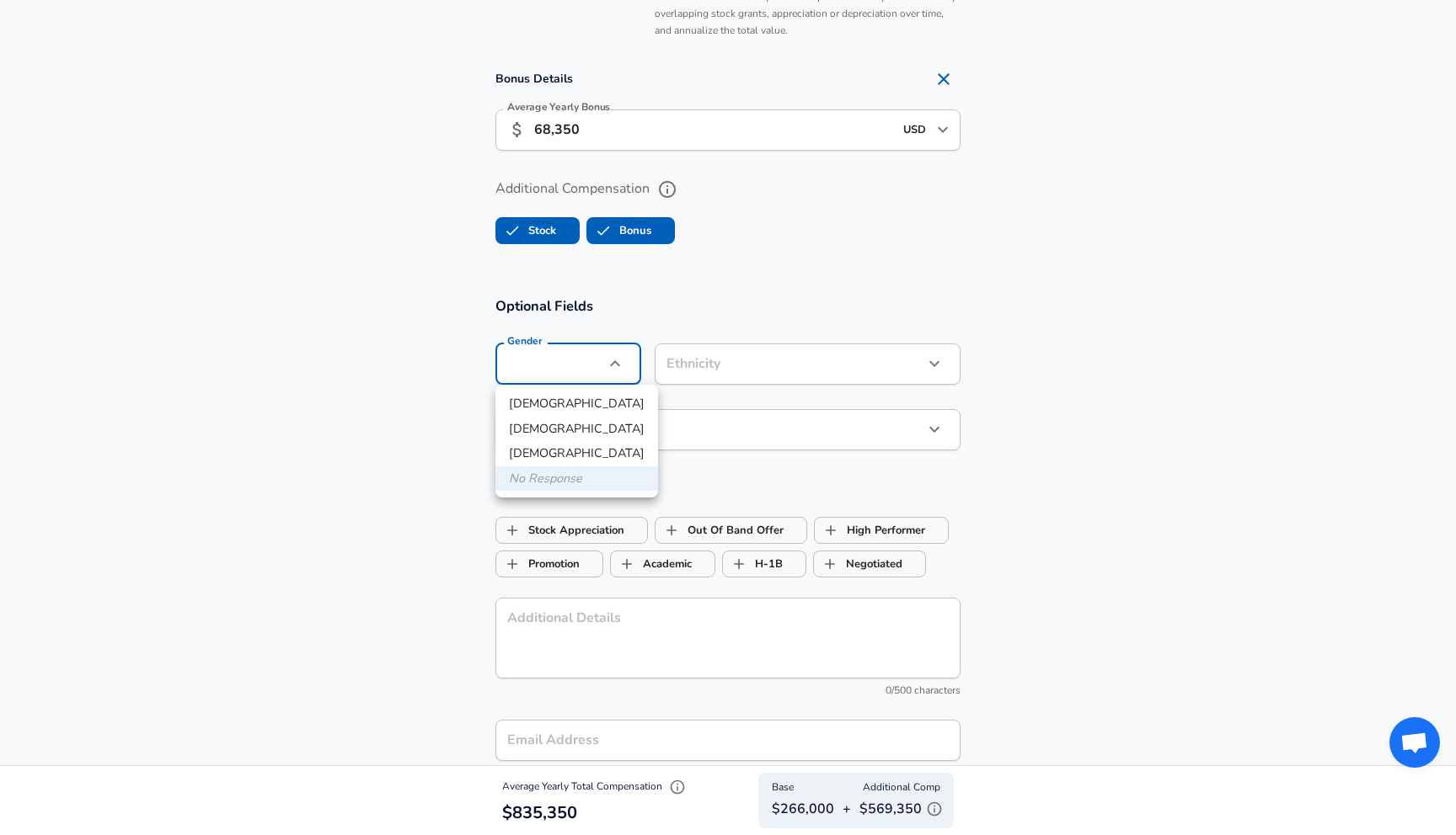
click at [559, 396] on li "[DEMOGRAPHIC_DATA]" at bounding box center [576, 404] width 163 height 25
type input "[DEMOGRAPHIC_DATA]"
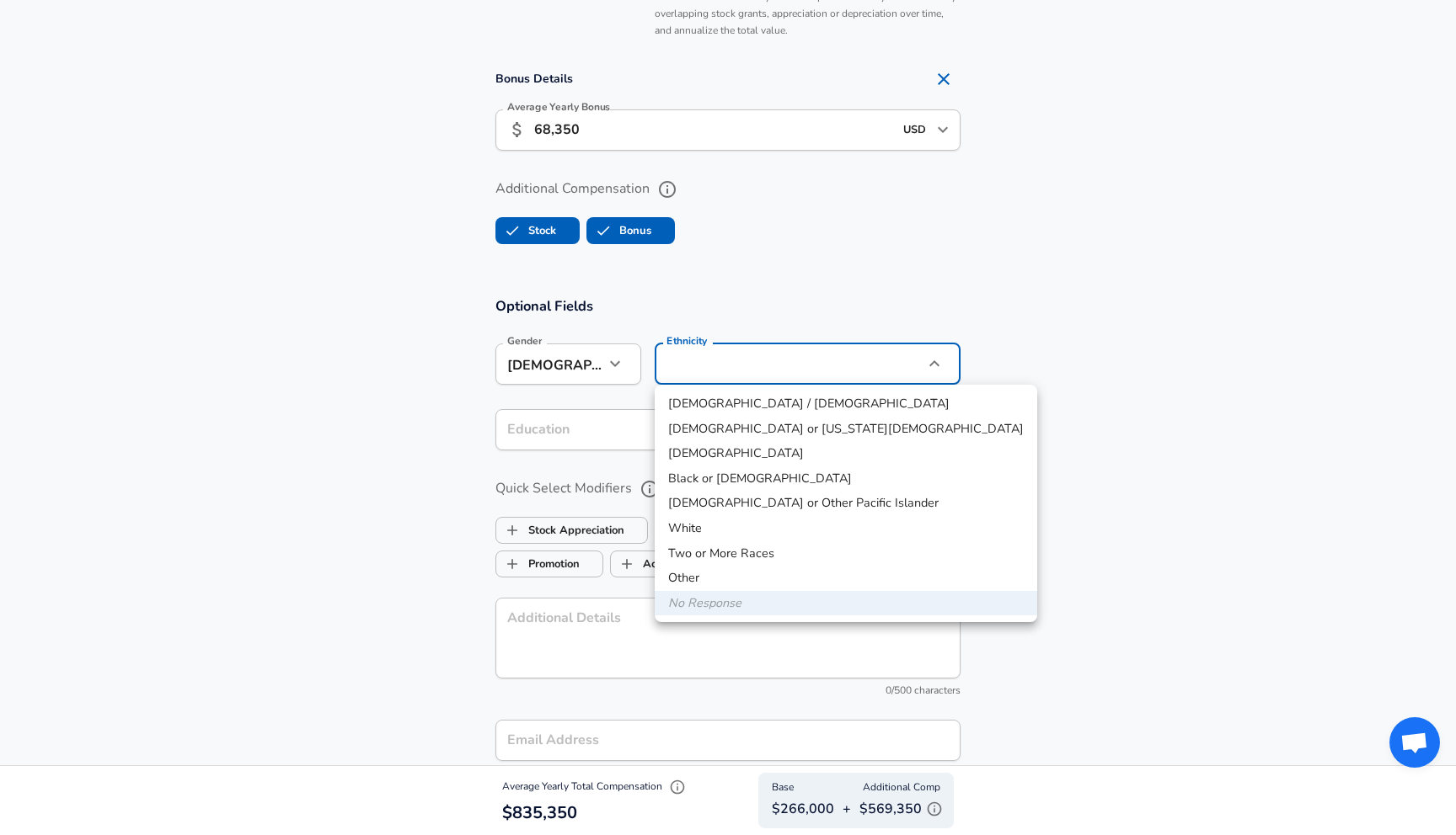
click at [701, 459] on li "[DEMOGRAPHIC_DATA]" at bounding box center [846, 453] width 382 height 25
type input "[DEMOGRAPHIC_DATA]"
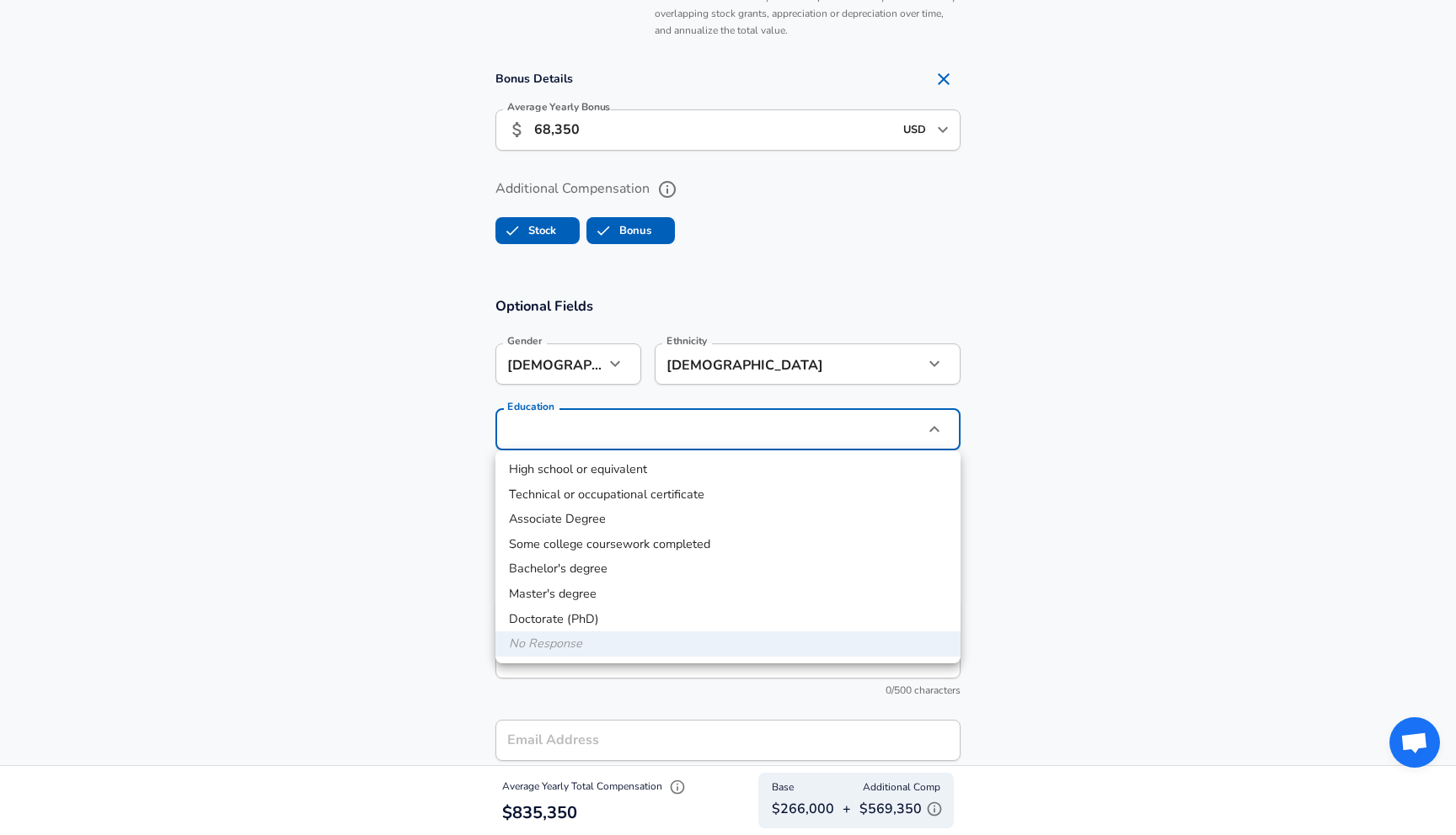
click at [606, 618] on li "Doctorate (PhD)" at bounding box center [728, 619] width 465 height 25
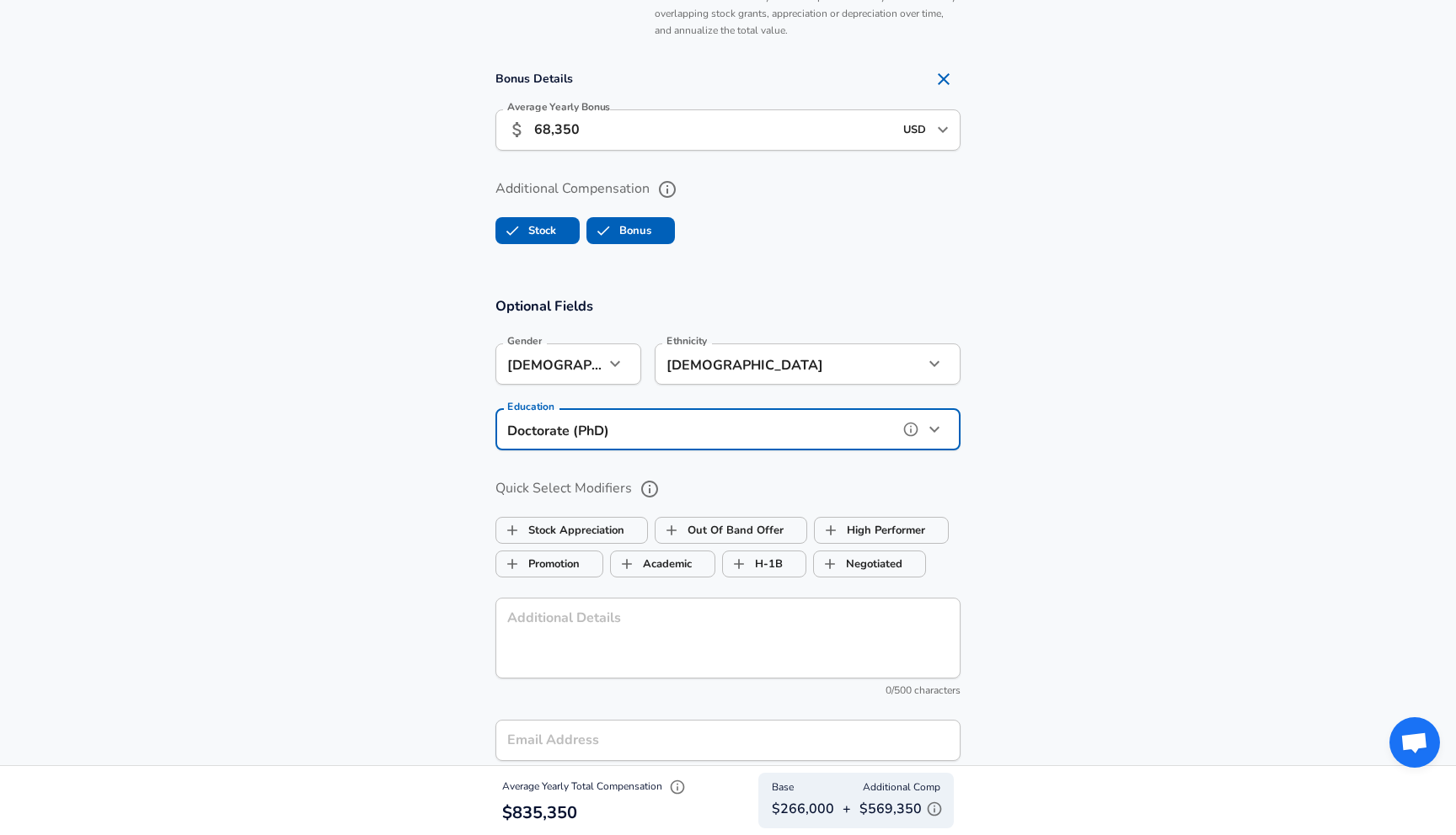
type input "Doctorate (PhD)"
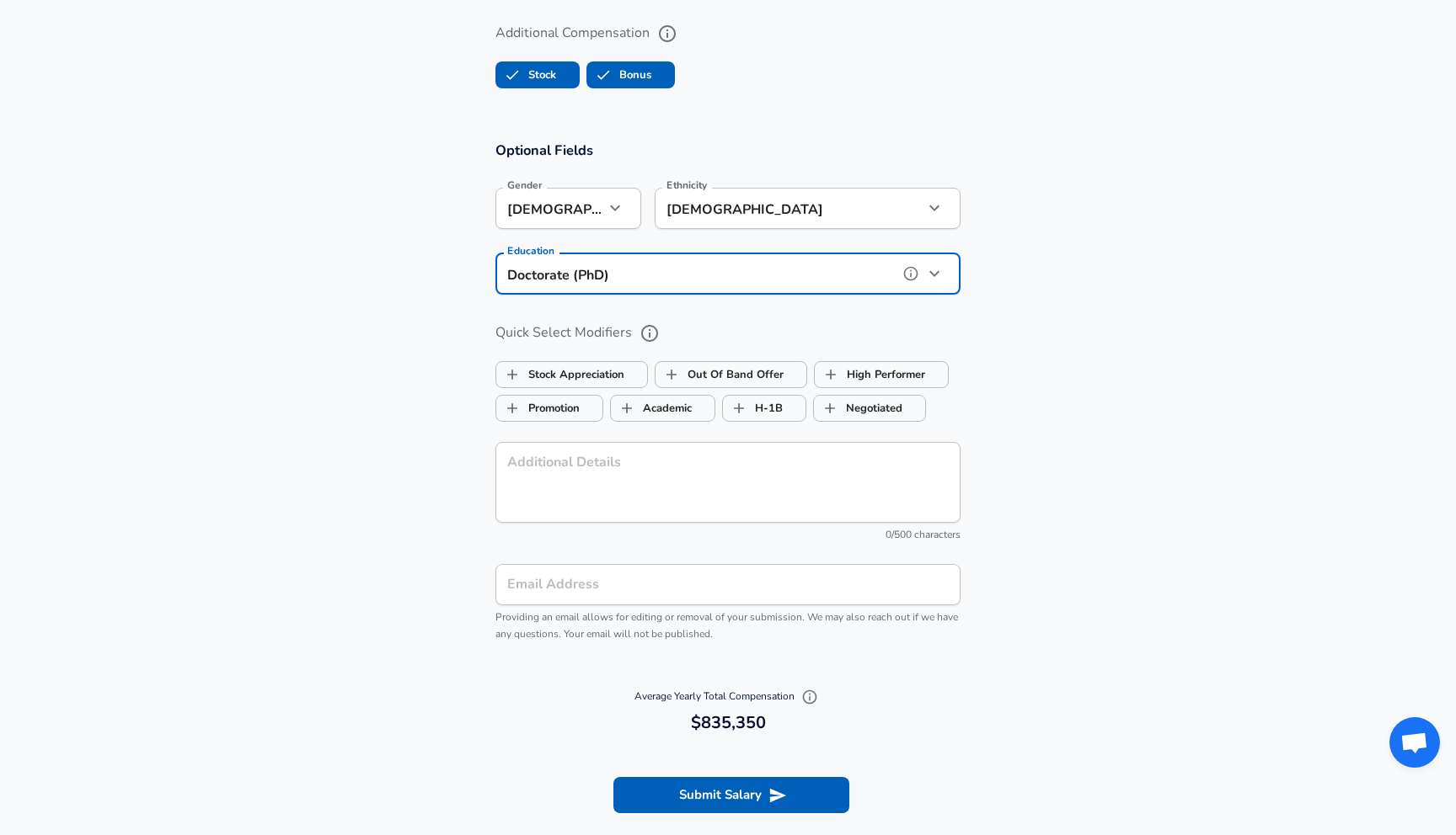
scroll to position [1544, 0]
click at [666, 788] on button "Submit Salary" at bounding box center [731, 794] width 236 height 35
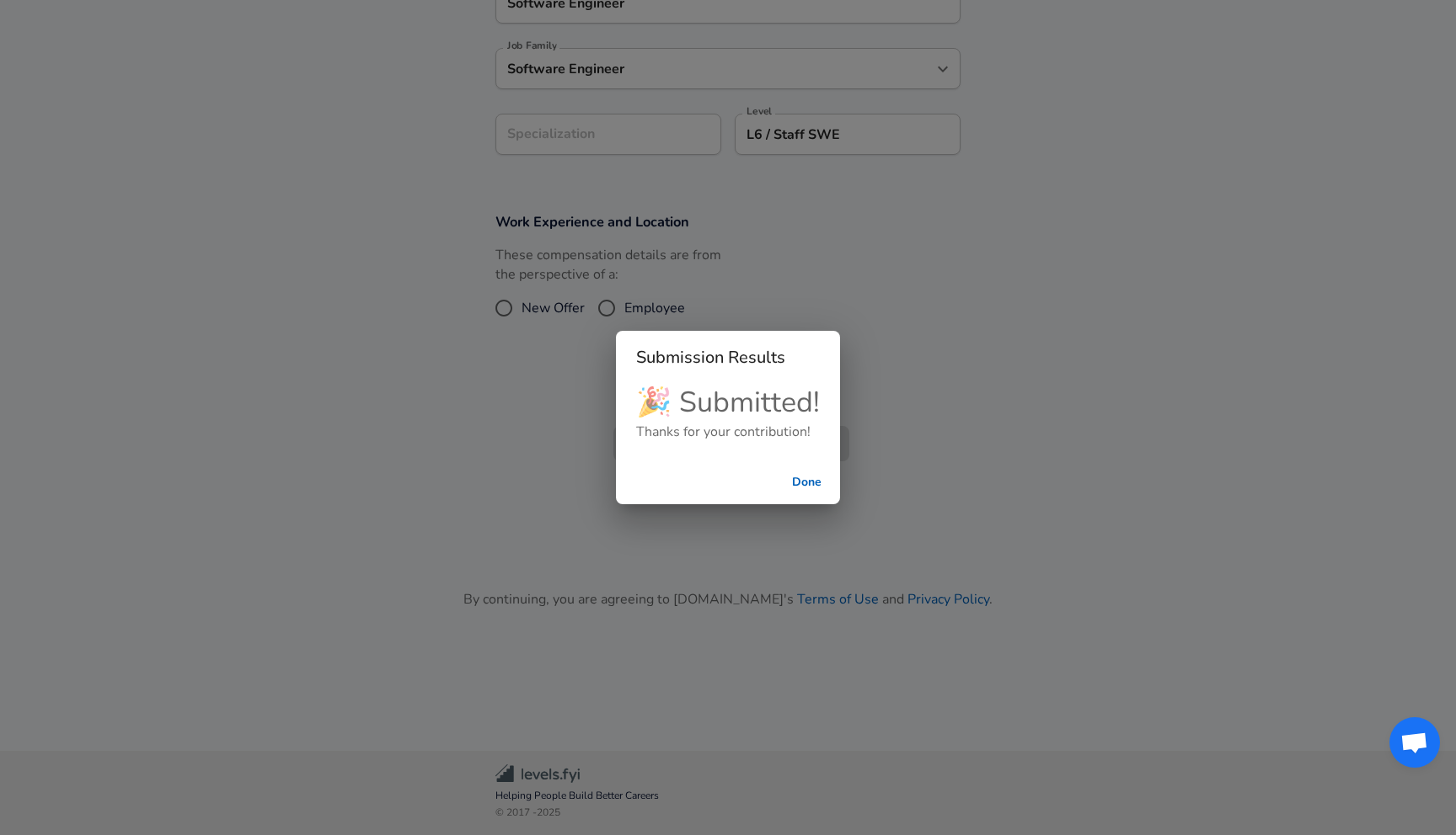
scroll to position [449, 0]
